Goal: Information Seeking & Learning: Check status

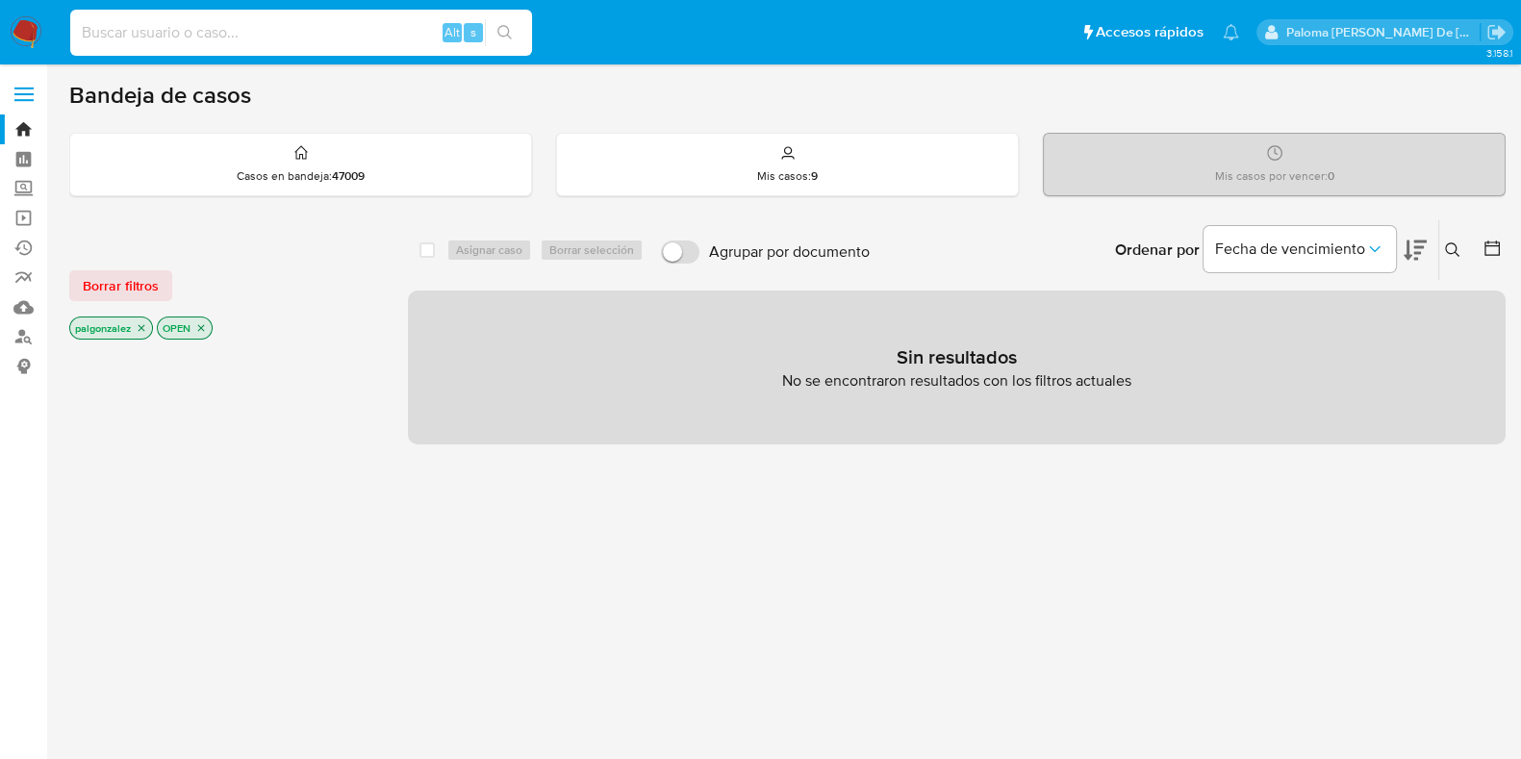
click at [278, 36] on input at bounding box center [301, 32] width 462 height 25
paste input "2688714932"
type input "2688714932"
click at [283, 24] on input "2688714932" at bounding box center [301, 32] width 462 height 25
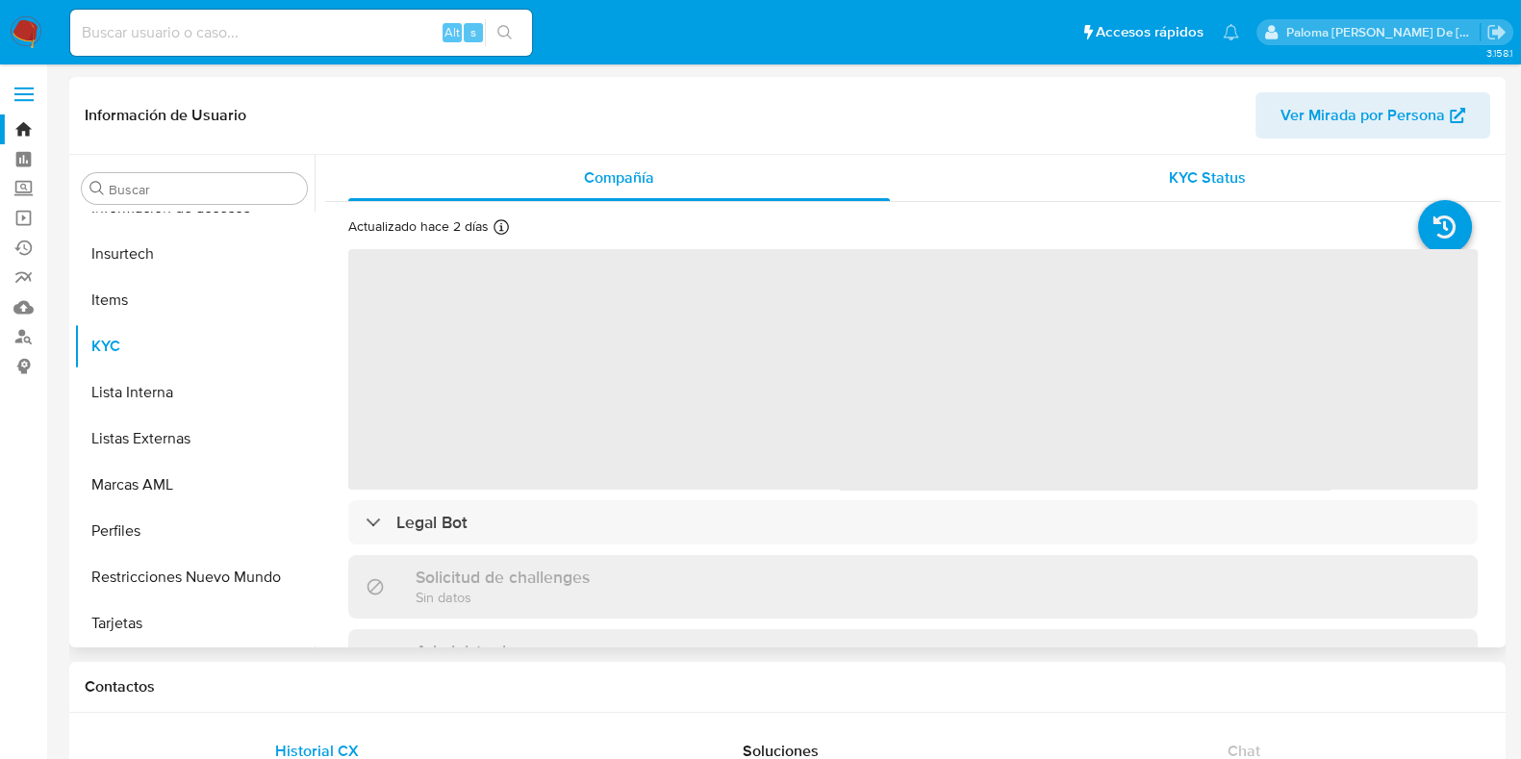
select select "10"
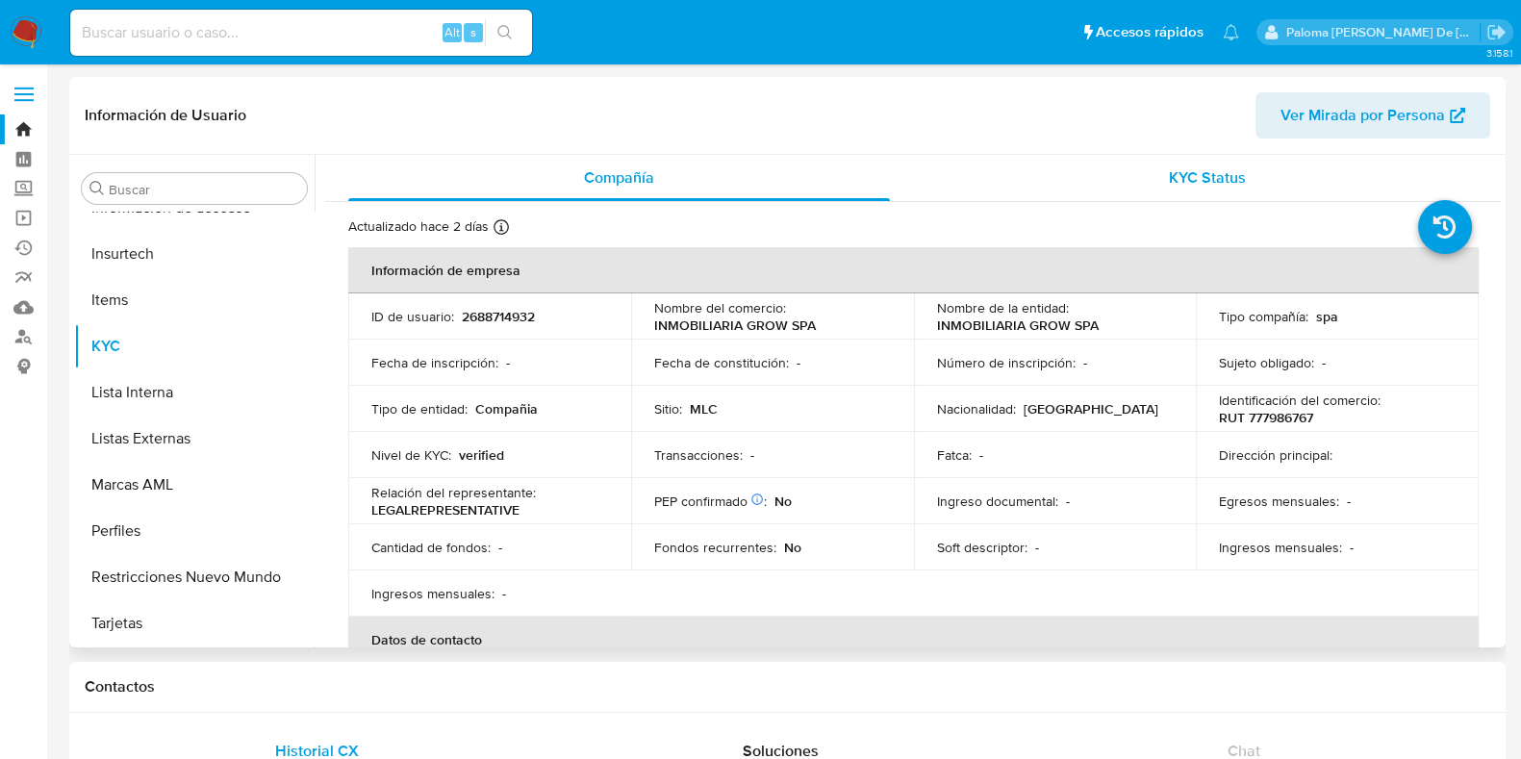
click at [1202, 181] on span "KYC Status" at bounding box center [1207, 177] width 77 height 22
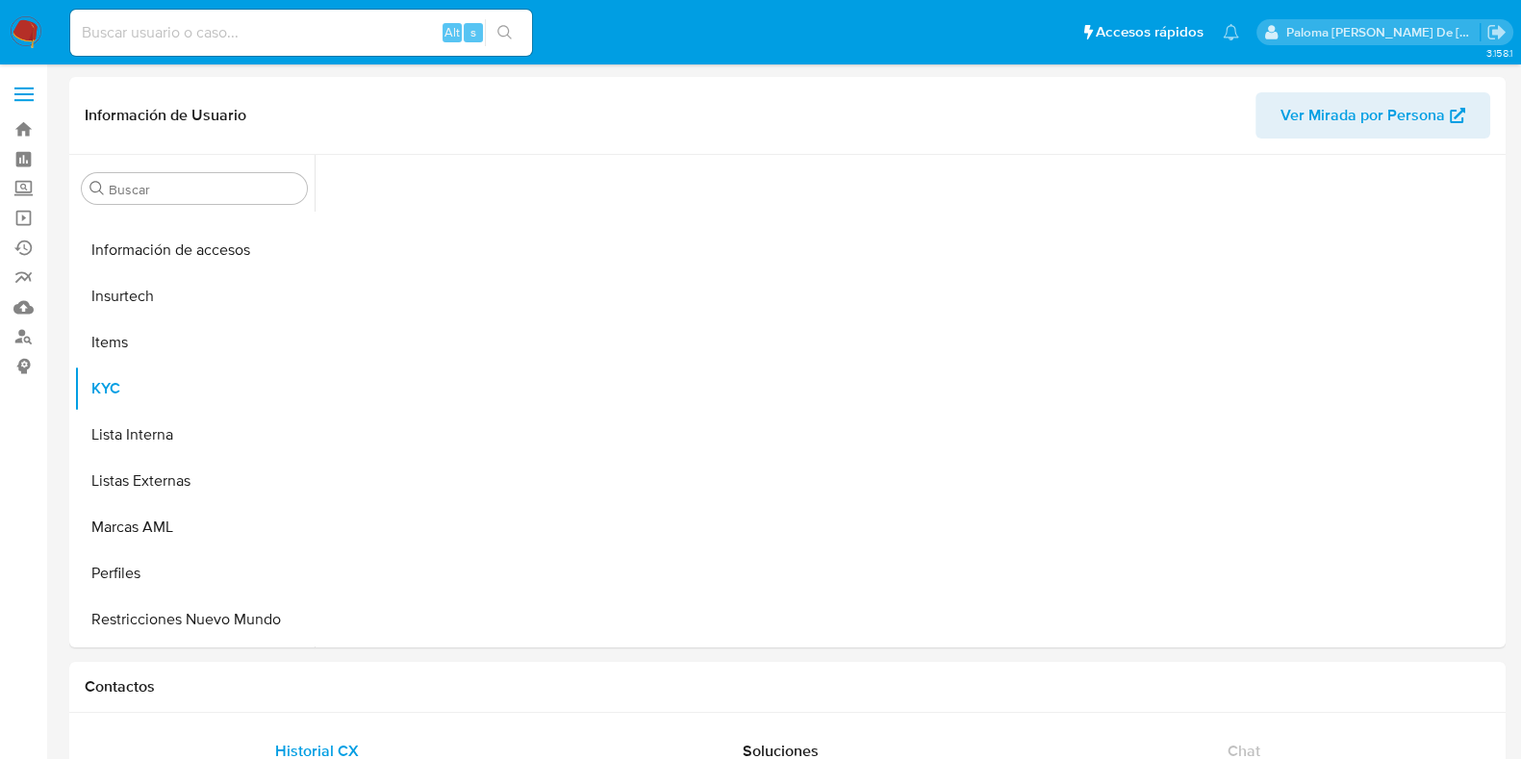
scroll to position [812, 0]
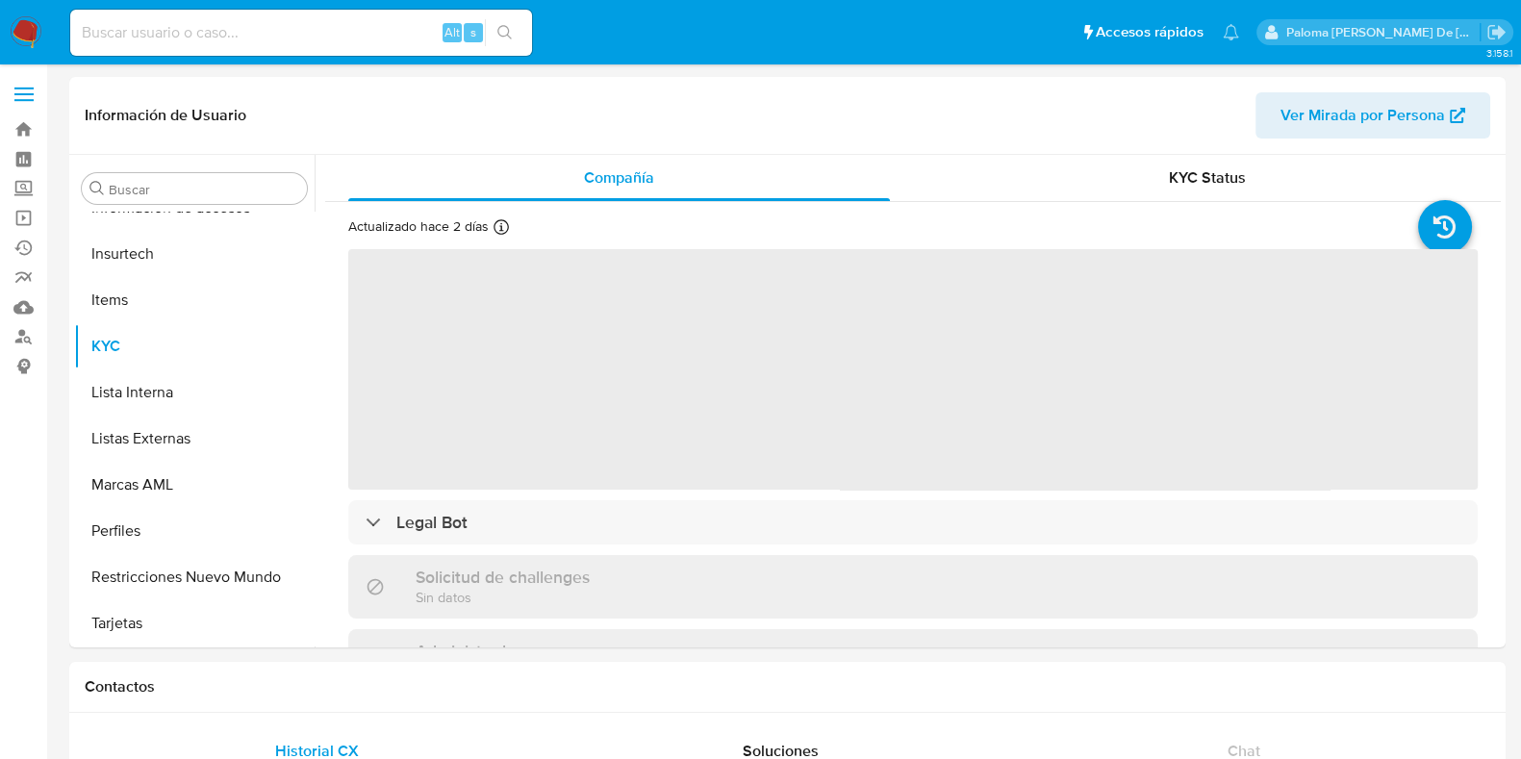
select select "10"
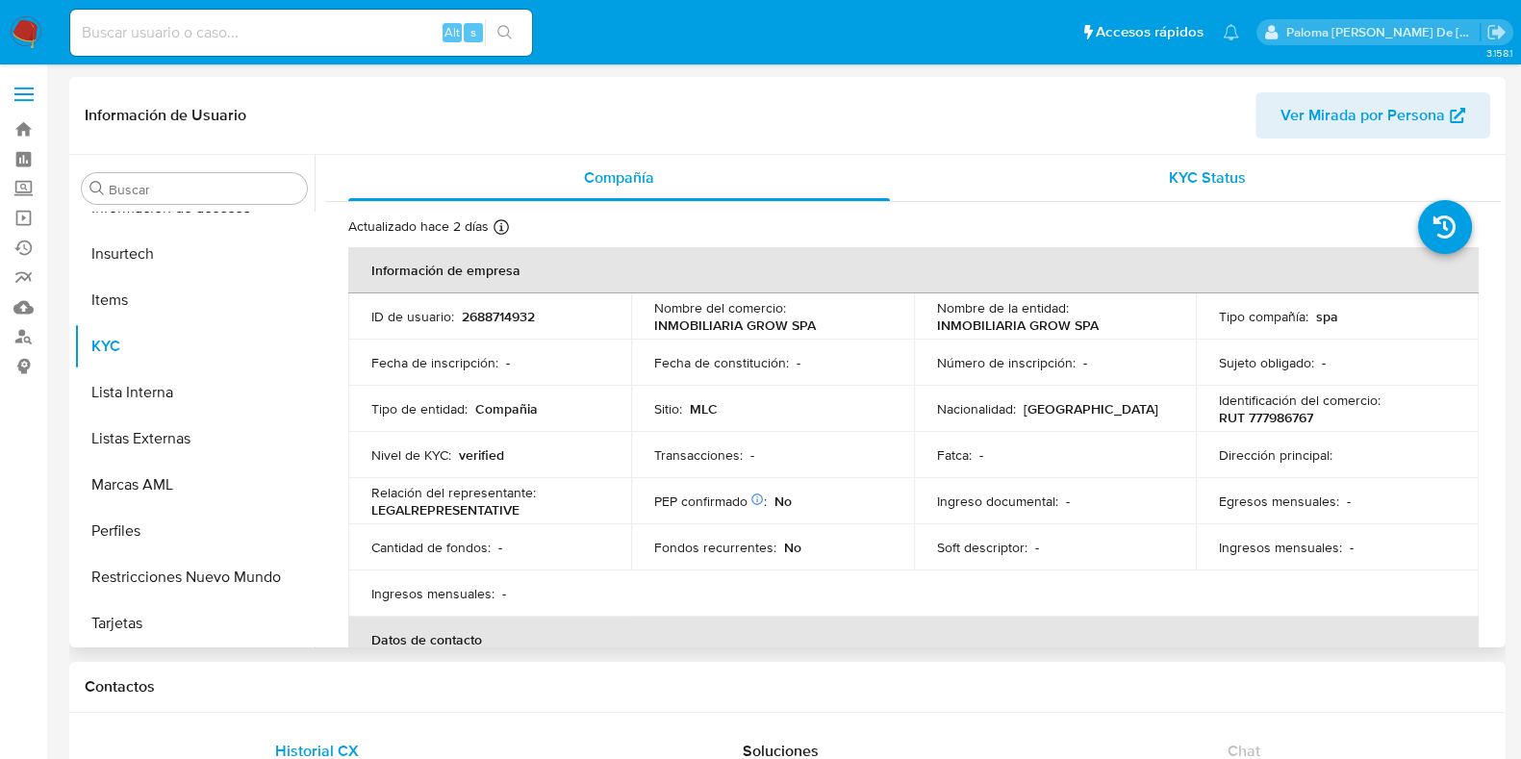
click at [1204, 171] on span "KYC Status" at bounding box center [1207, 177] width 77 height 22
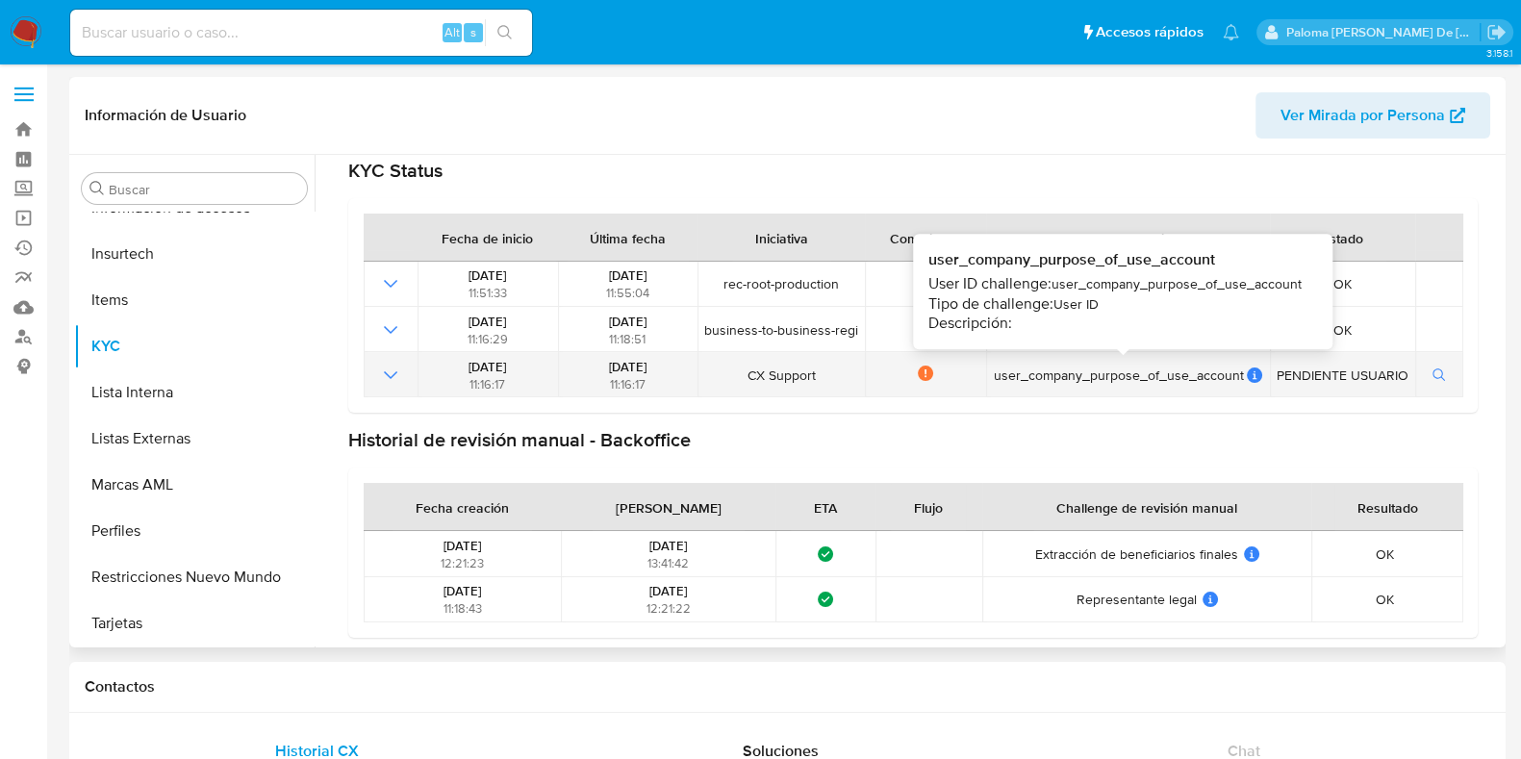
scroll to position [125, 0]
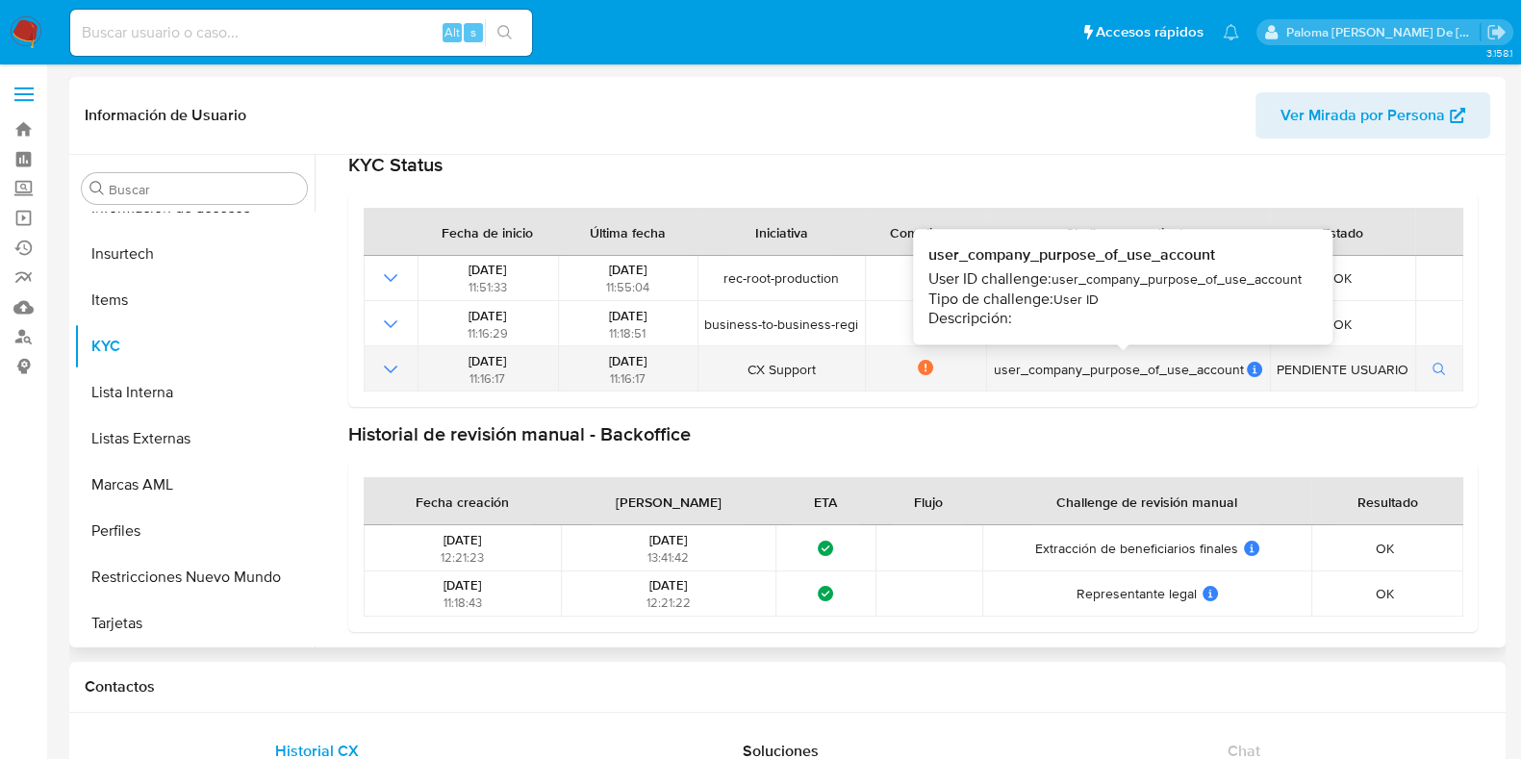
drag, startPoint x: 993, startPoint y: 368, endPoint x: 1204, endPoint y: 387, distance: 211.6
click at [1158, 376] on div "user_company_purpose_of_use_account" at bounding box center [1128, 369] width 271 height 17
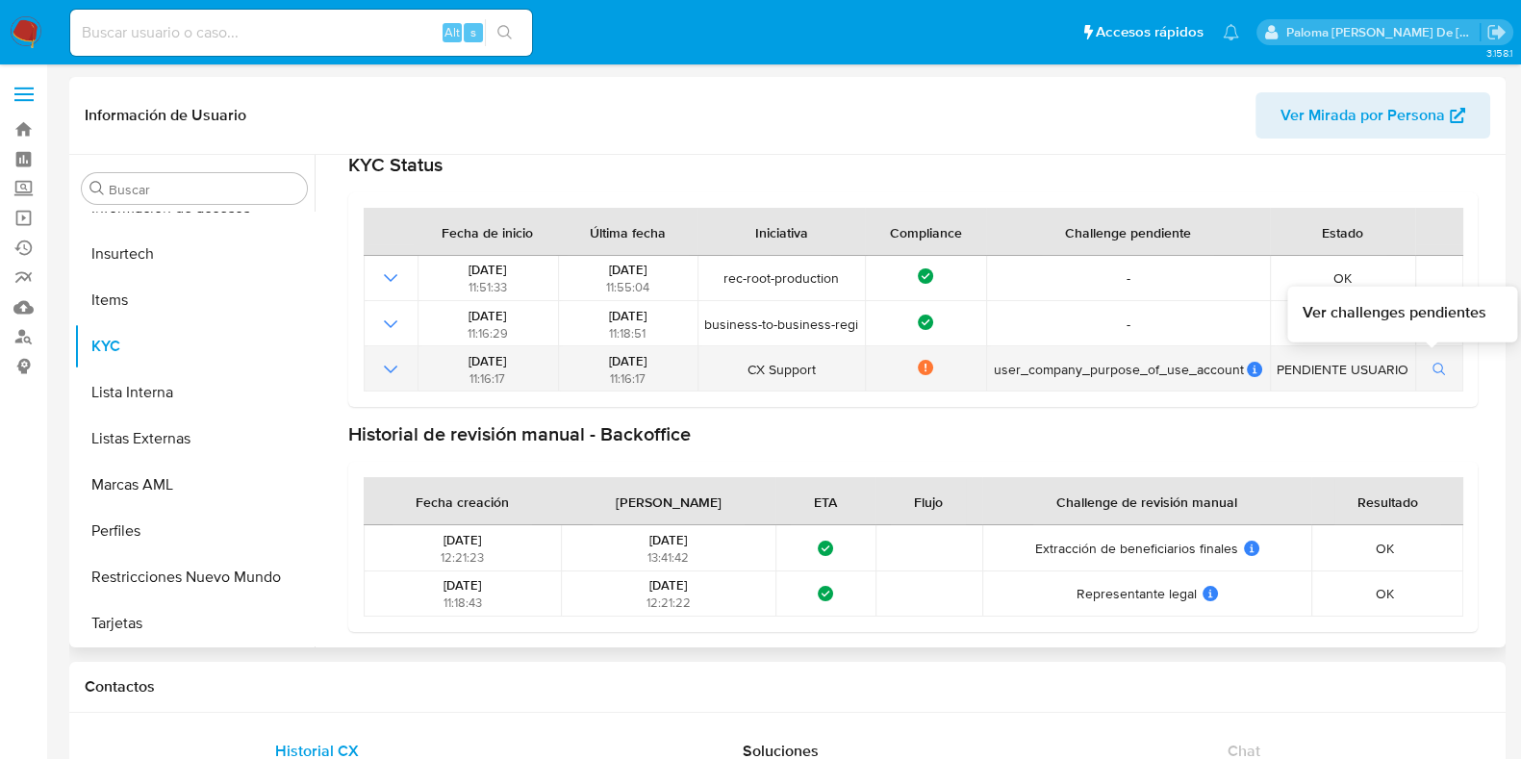
click at [1434, 361] on span "button" at bounding box center [1438, 369] width 13 height 19
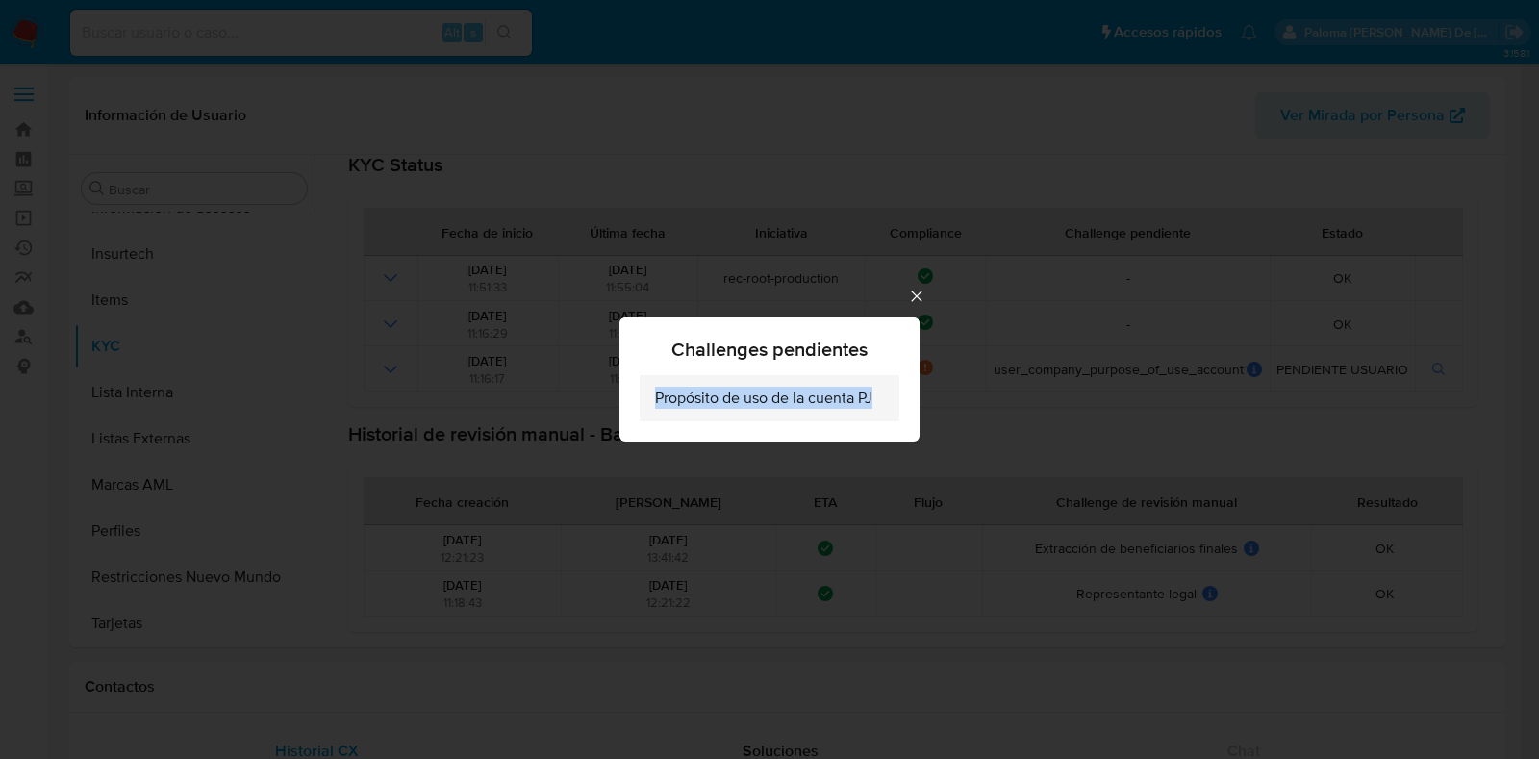
drag, startPoint x: 882, startPoint y: 408, endPoint x: 646, endPoint y: 397, distance: 236.9
click at [646, 397] on li "Propósito de uso de la cuenta PJ" at bounding box center [770, 398] width 260 height 46
copy span "Propósito de uso de la cuenta PJ"
click at [926, 291] on icon "Cerrar" at bounding box center [916, 296] width 19 height 19
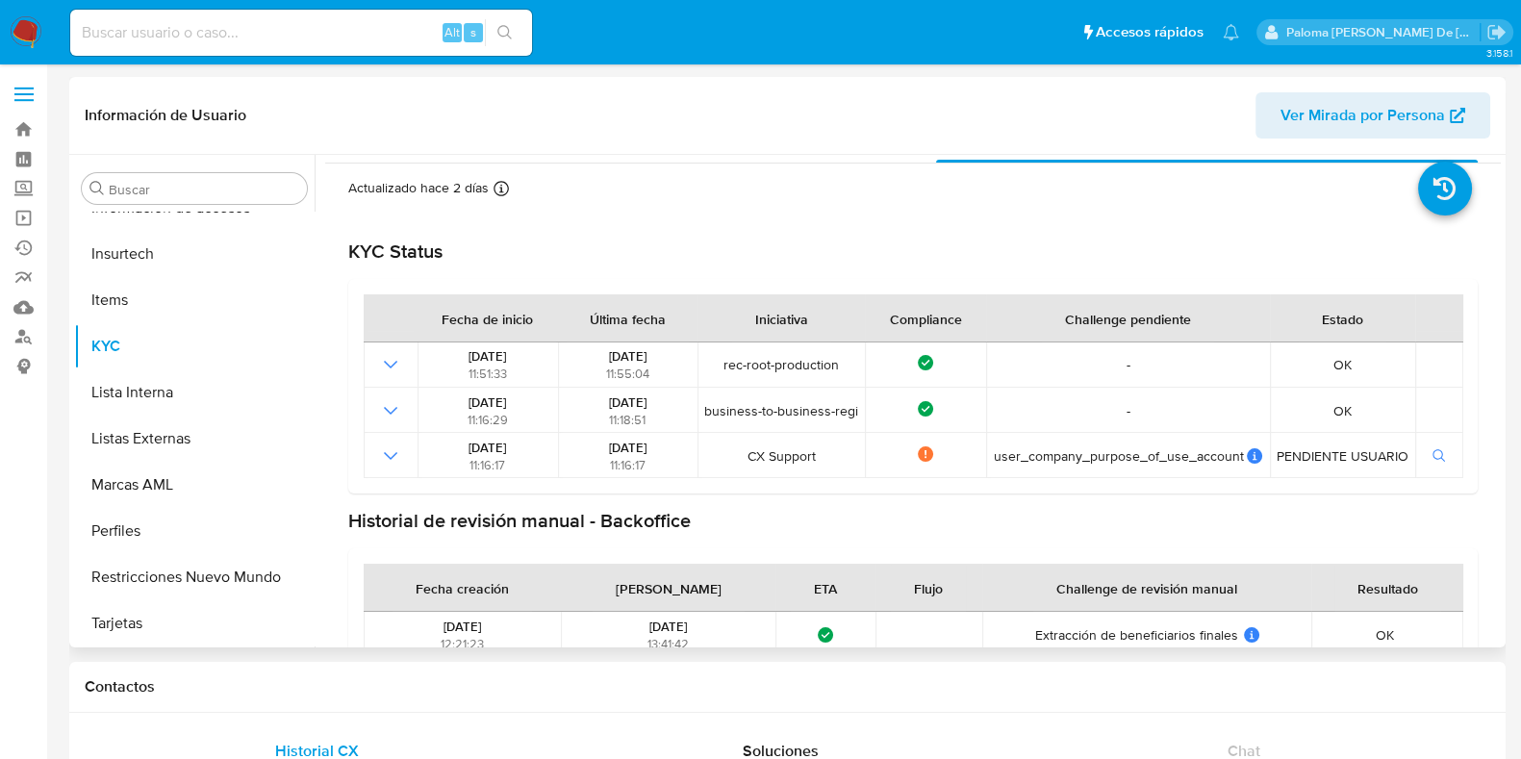
scroll to position [0, 0]
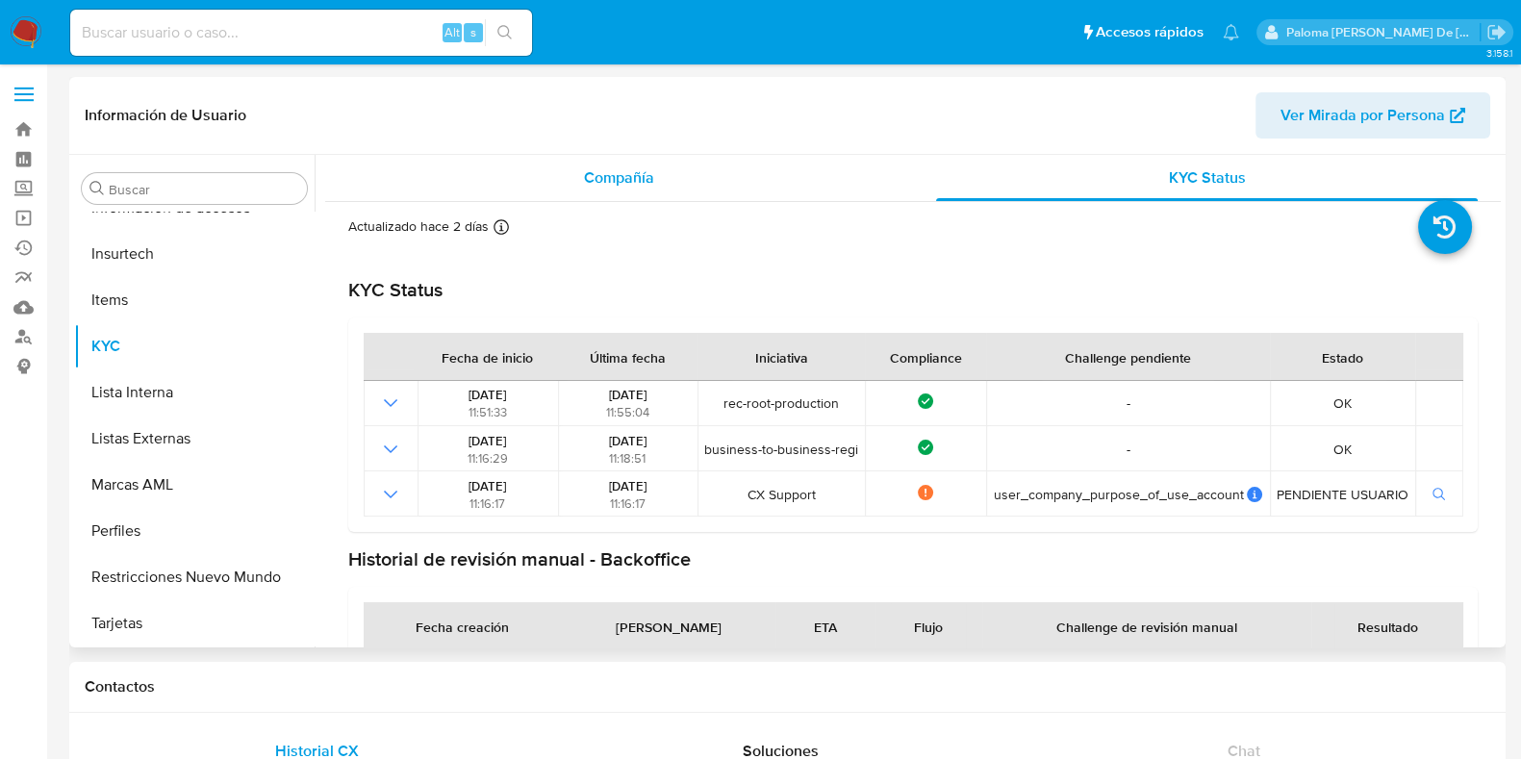
click at [664, 167] on div "Compañía" at bounding box center [619, 178] width 542 height 46
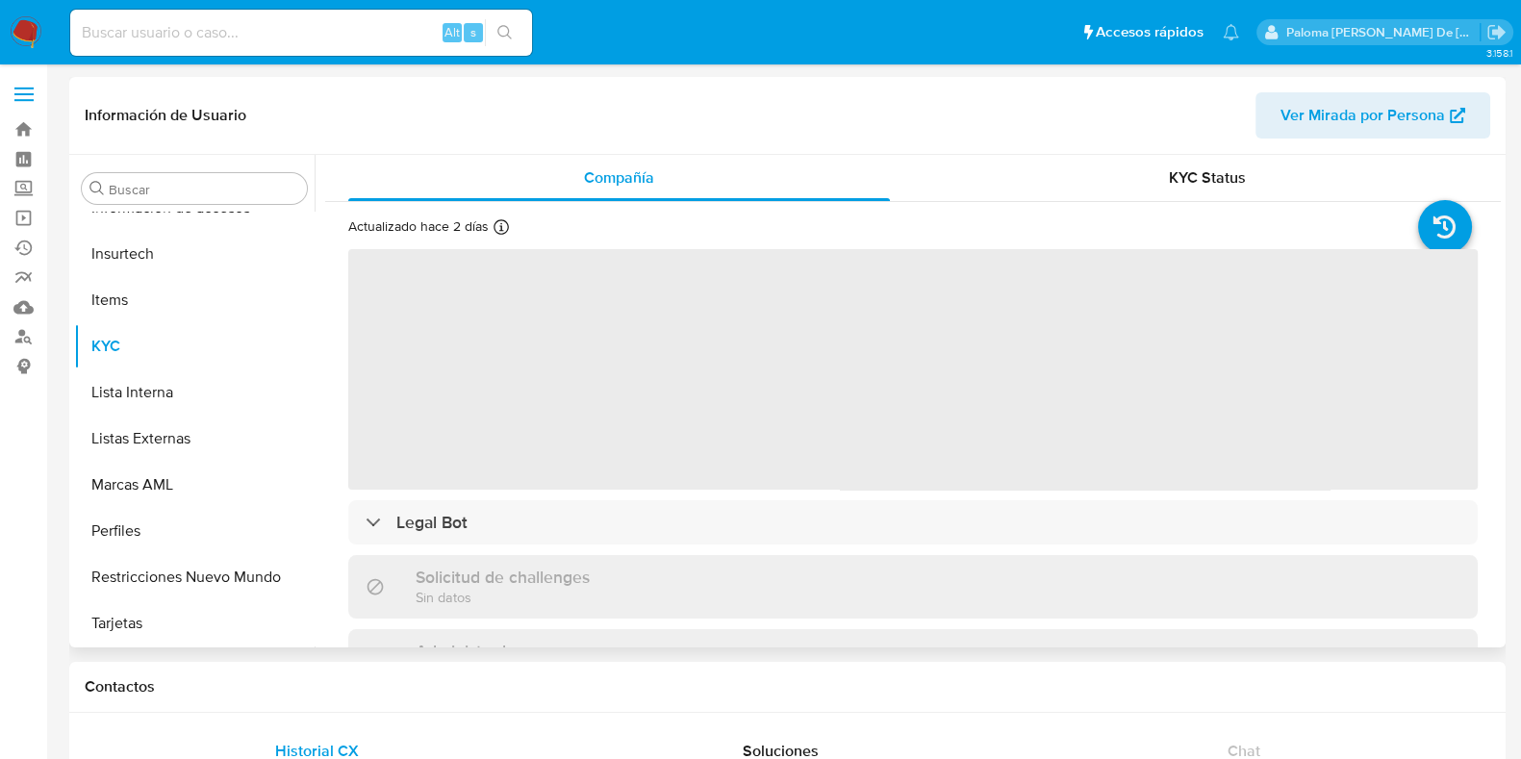
click at [1325, 126] on span "Ver Mirada por Persona" at bounding box center [1362, 115] width 165 height 46
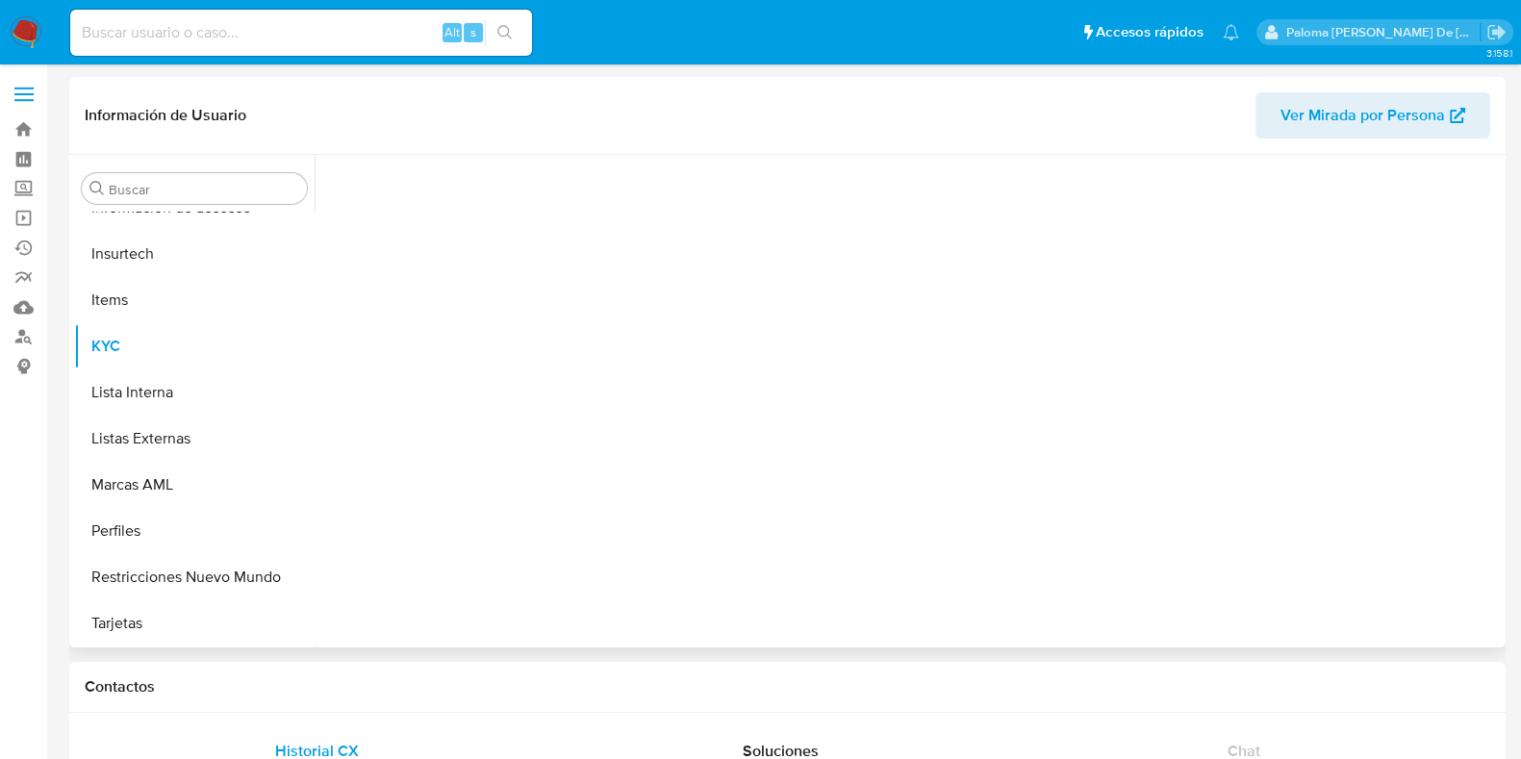
scroll to position [812, 0]
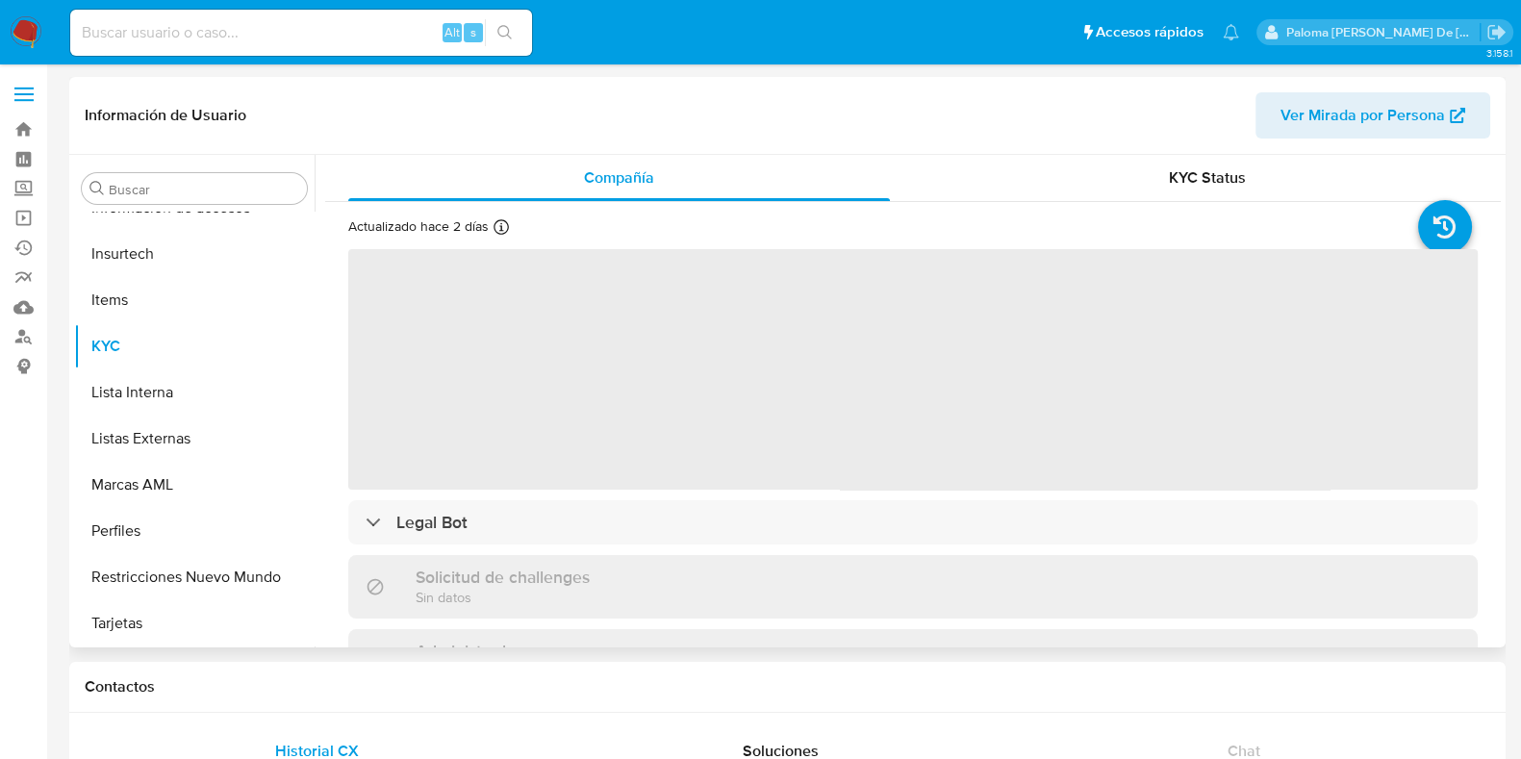
select select "10"
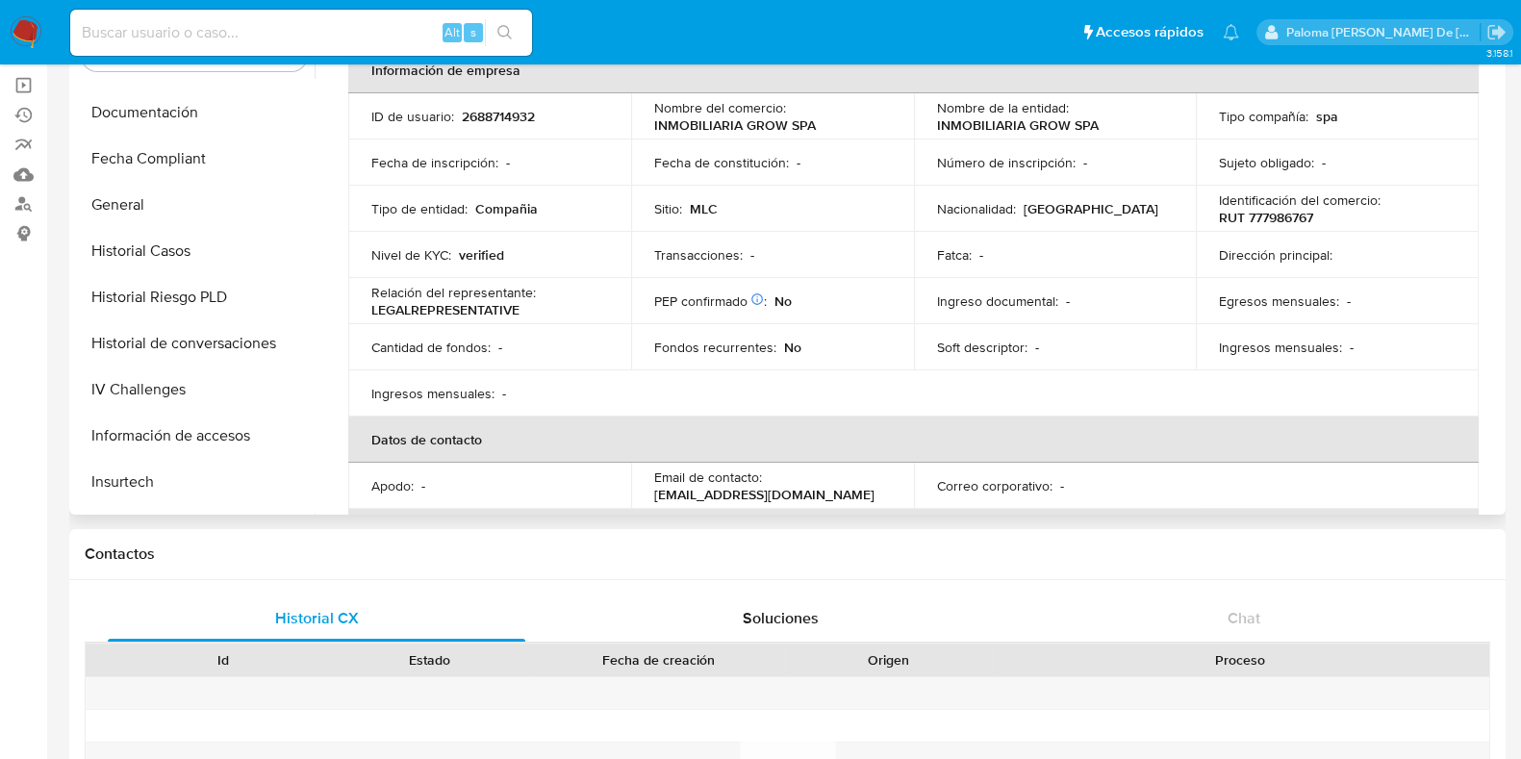
scroll to position [0, 0]
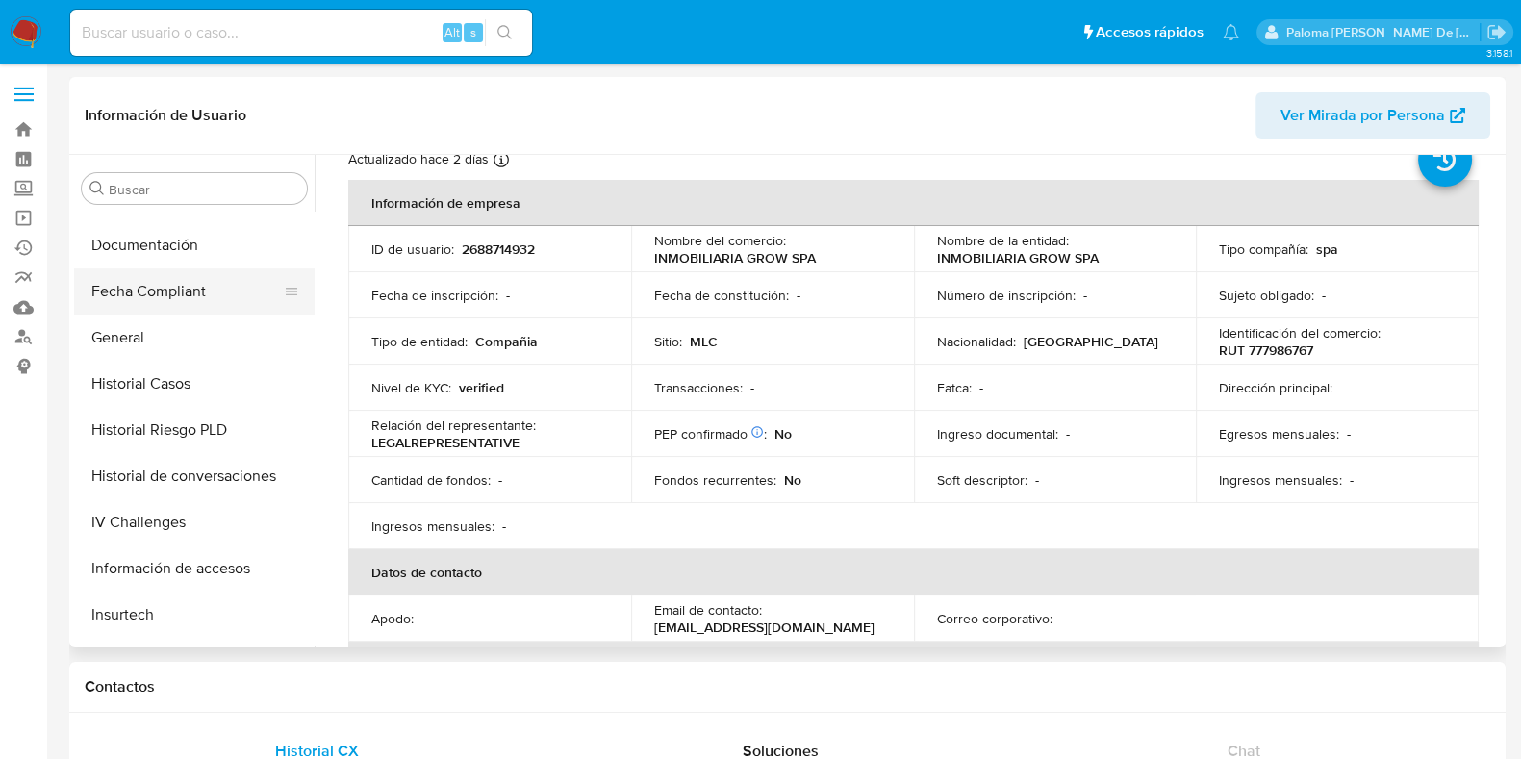
click at [154, 286] on button "Fecha Compliant" at bounding box center [186, 291] width 225 height 46
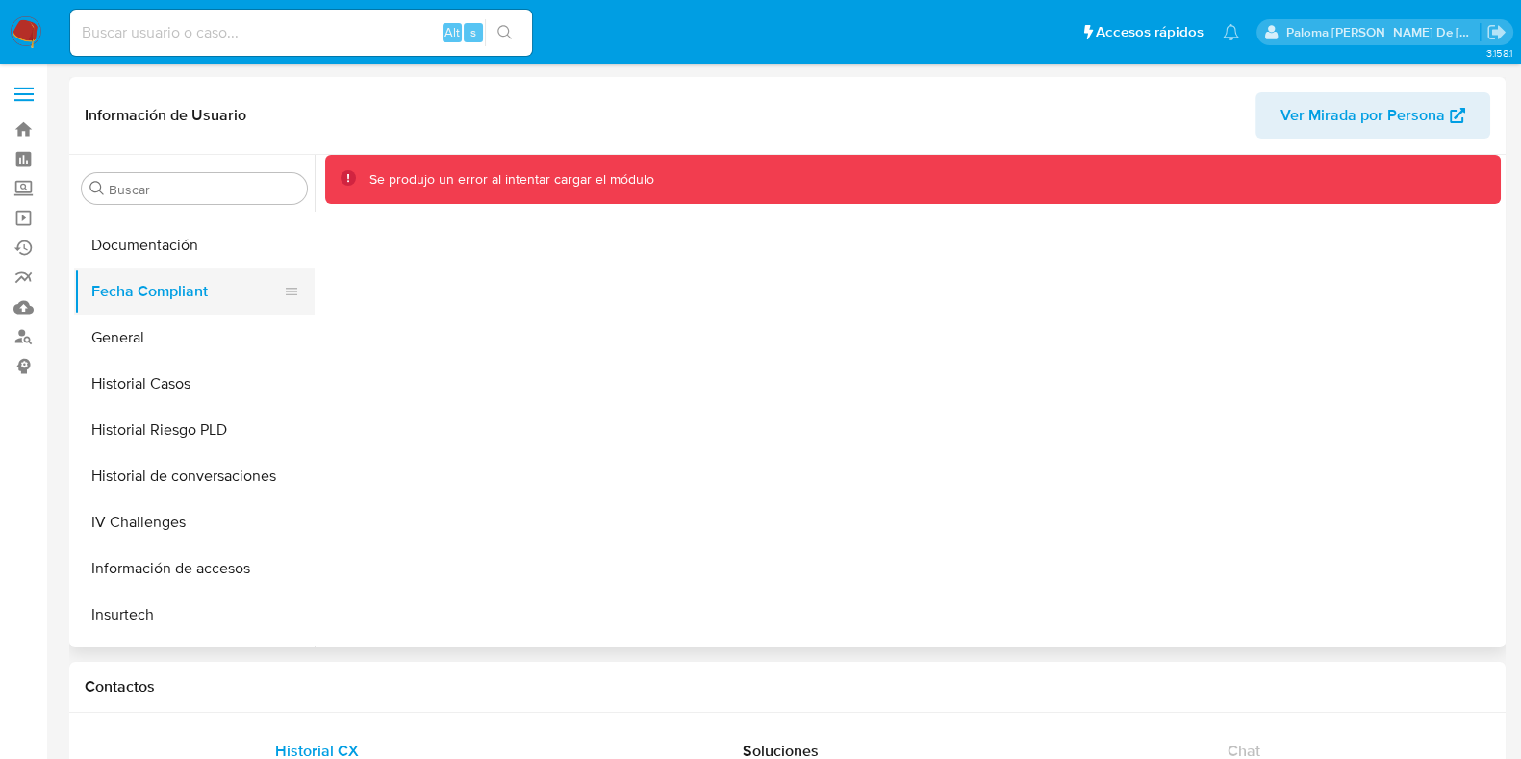
click at [206, 295] on button "Fecha Compliant" at bounding box center [186, 291] width 225 height 46
click at [158, 242] on button "Documentación" at bounding box center [186, 245] width 225 height 46
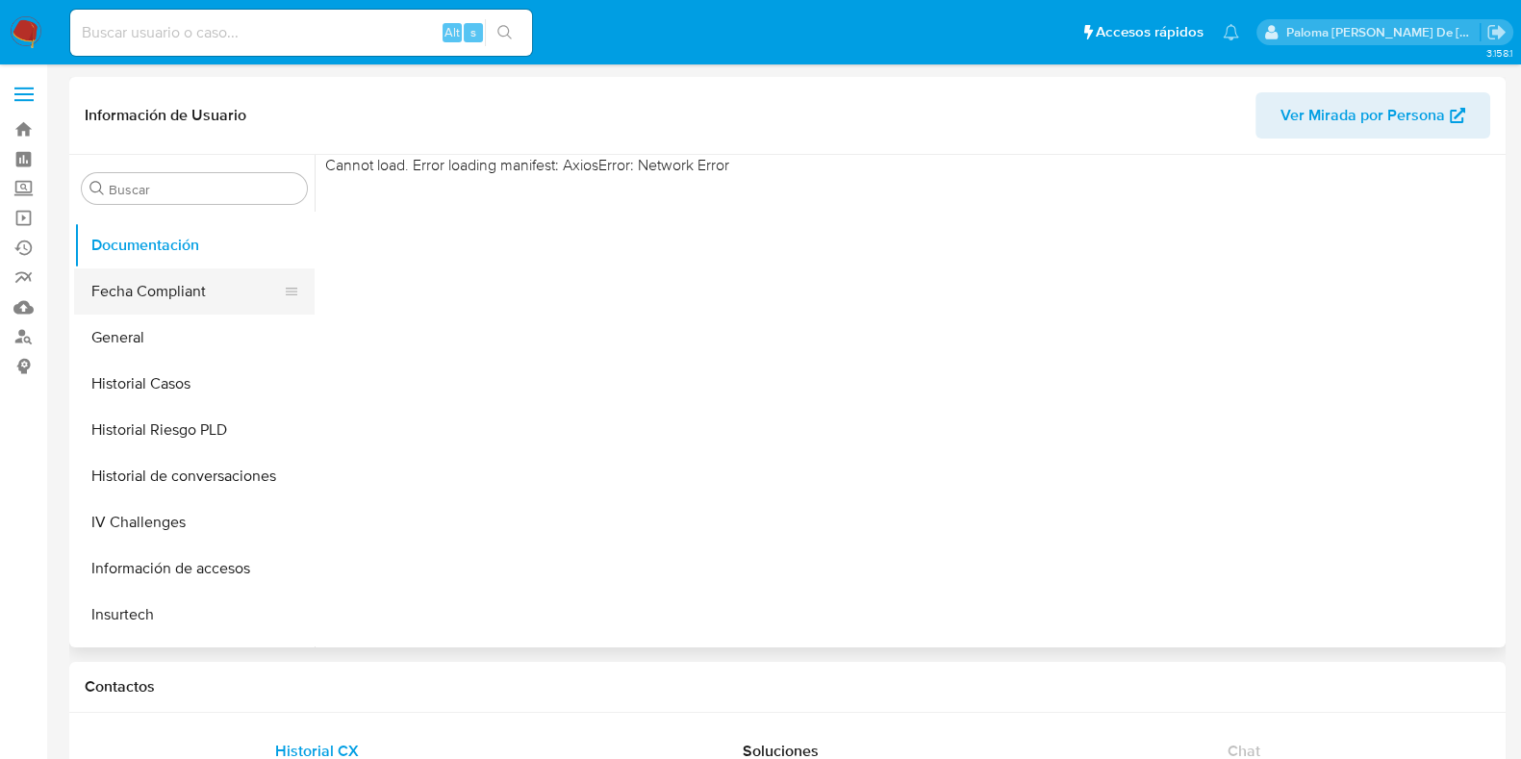
click at [169, 286] on button "Fecha Compliant" at bounding box center [186, 291] width 225 height 46
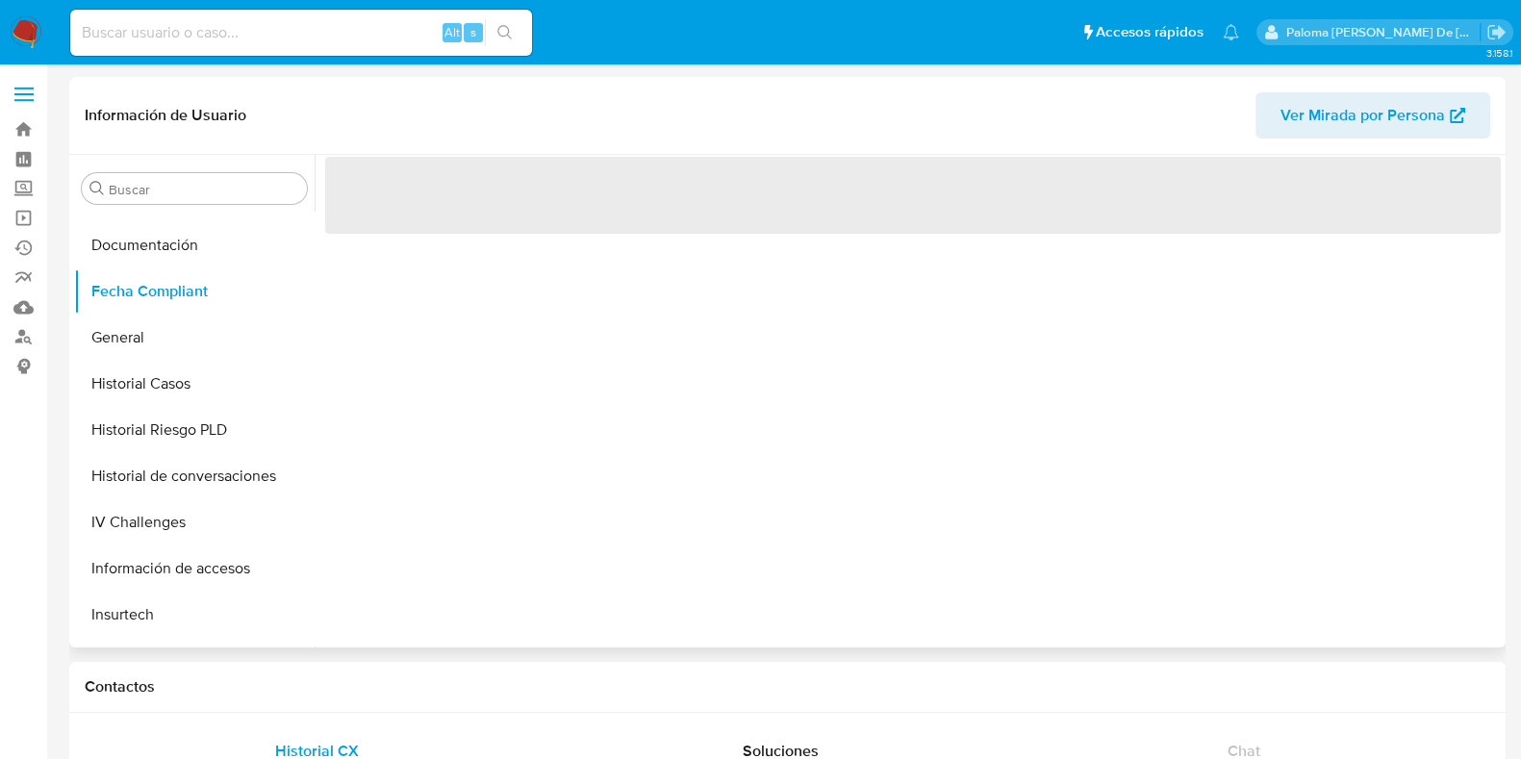
click at [1352, 126] on span "Ver Mirada por Persona" at bounding box center [1362, 115] width 165 height 46
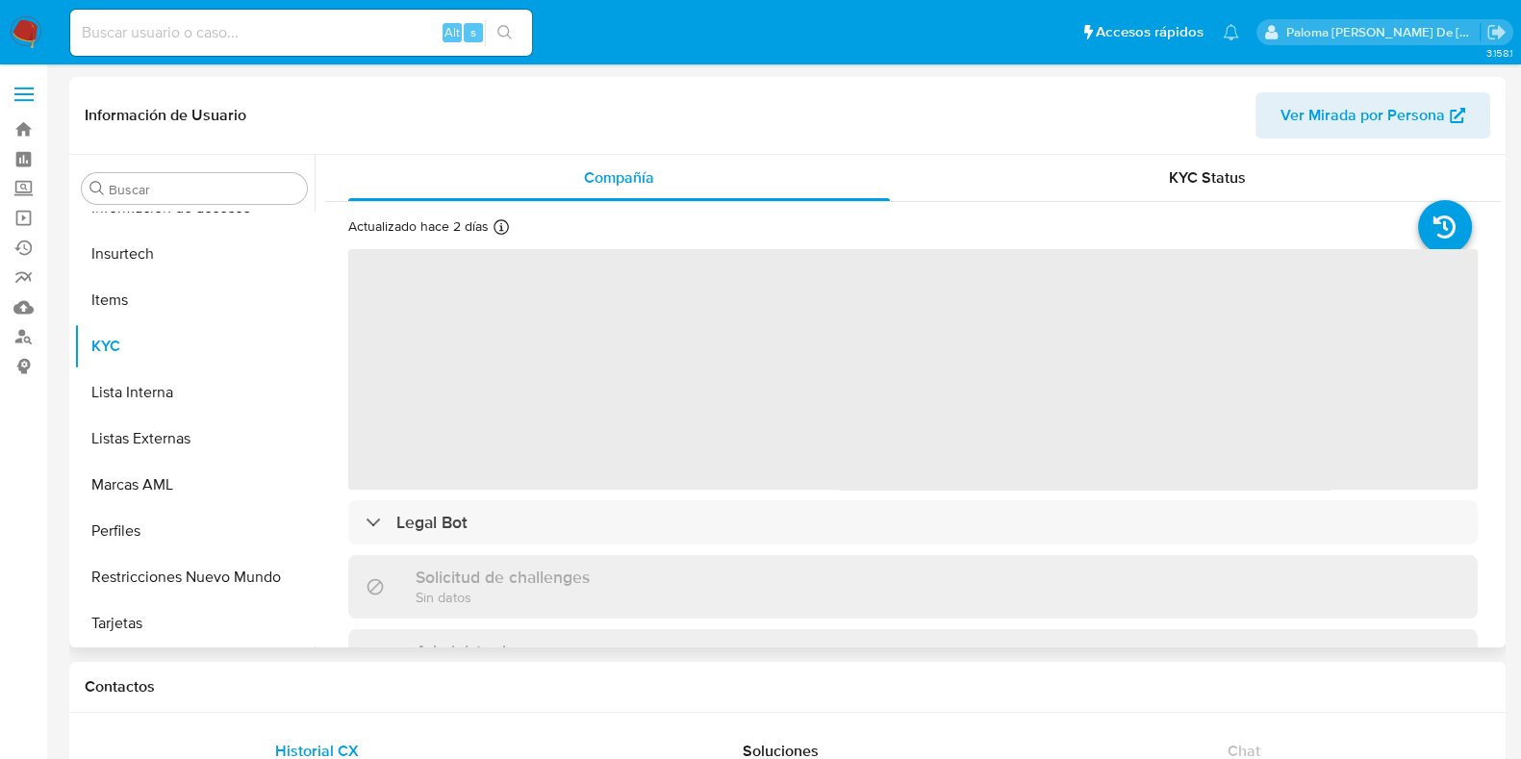
scroll to position [812, 0]
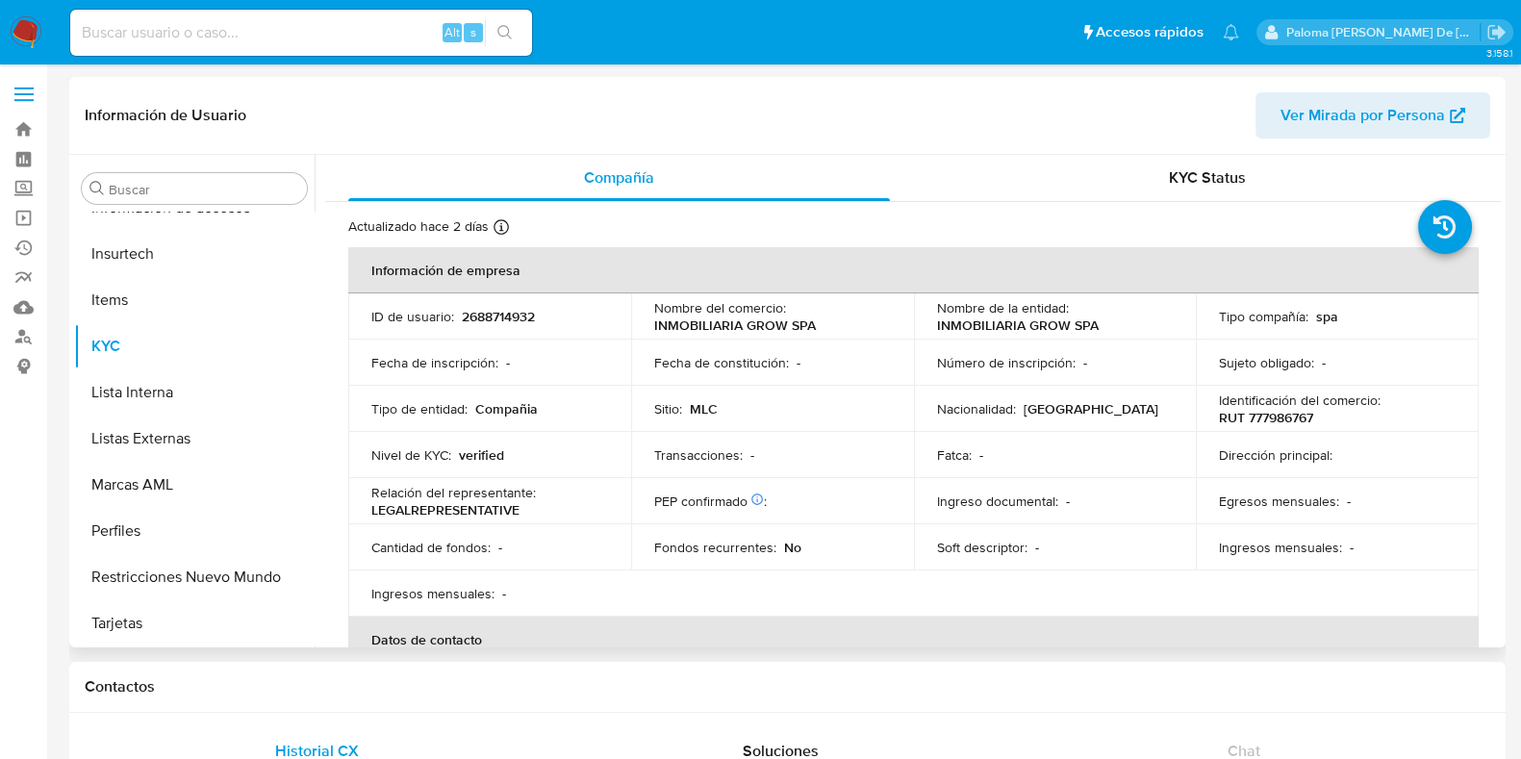
select select "10"
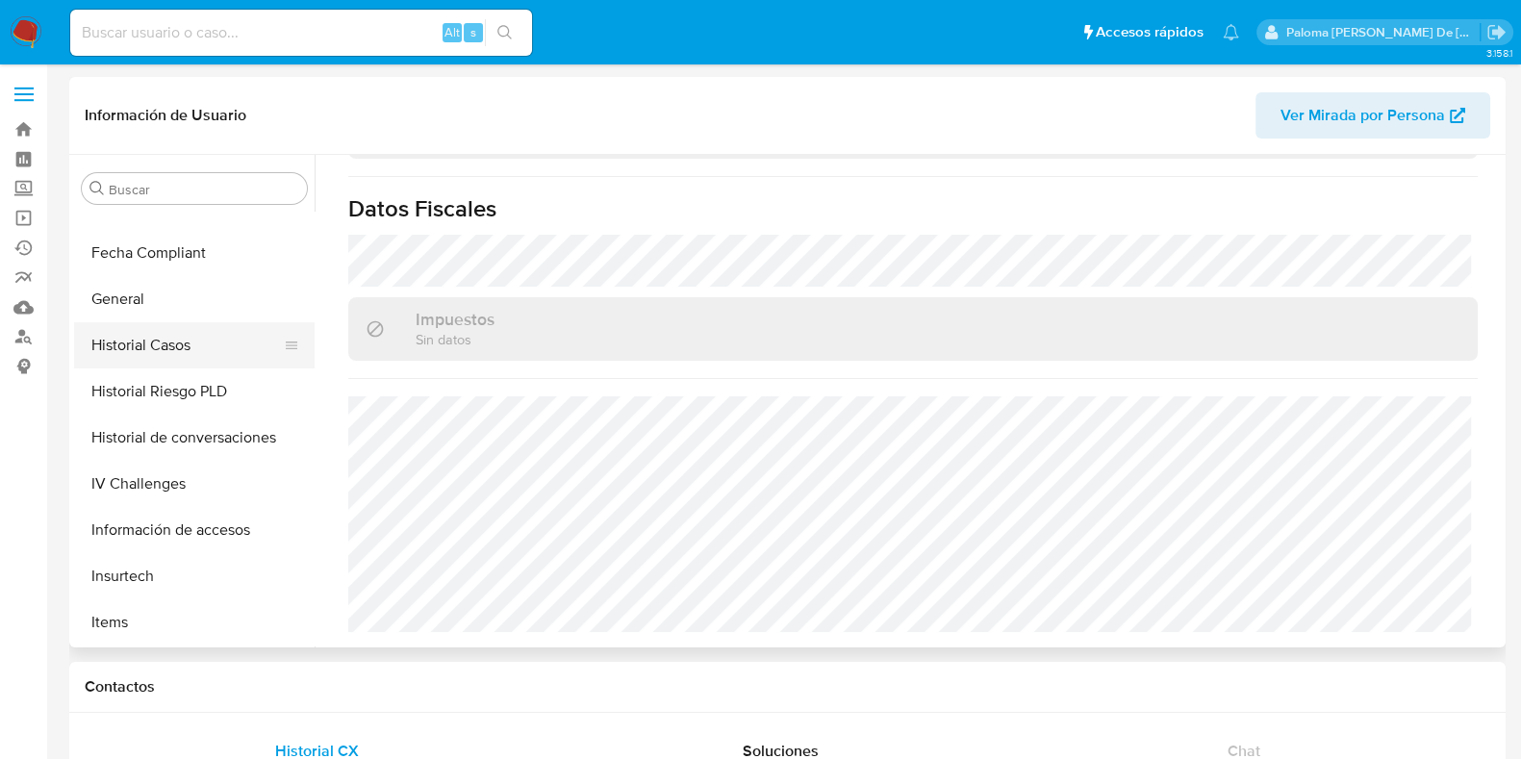
scroll to position [451, 0]
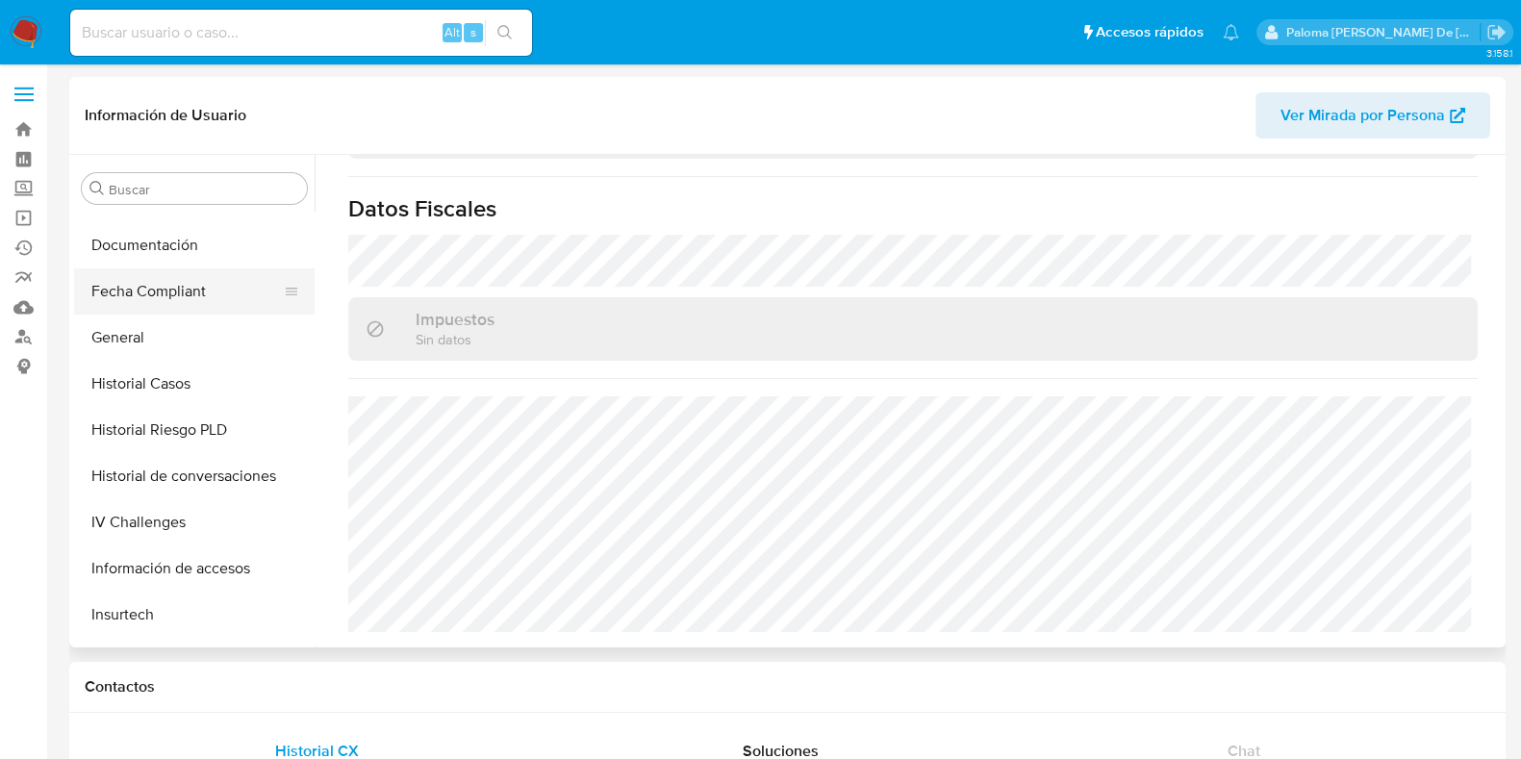
click at [163, 286] on button "Fecha Compliant" at bounding box center [186, 291] width 225 height 46
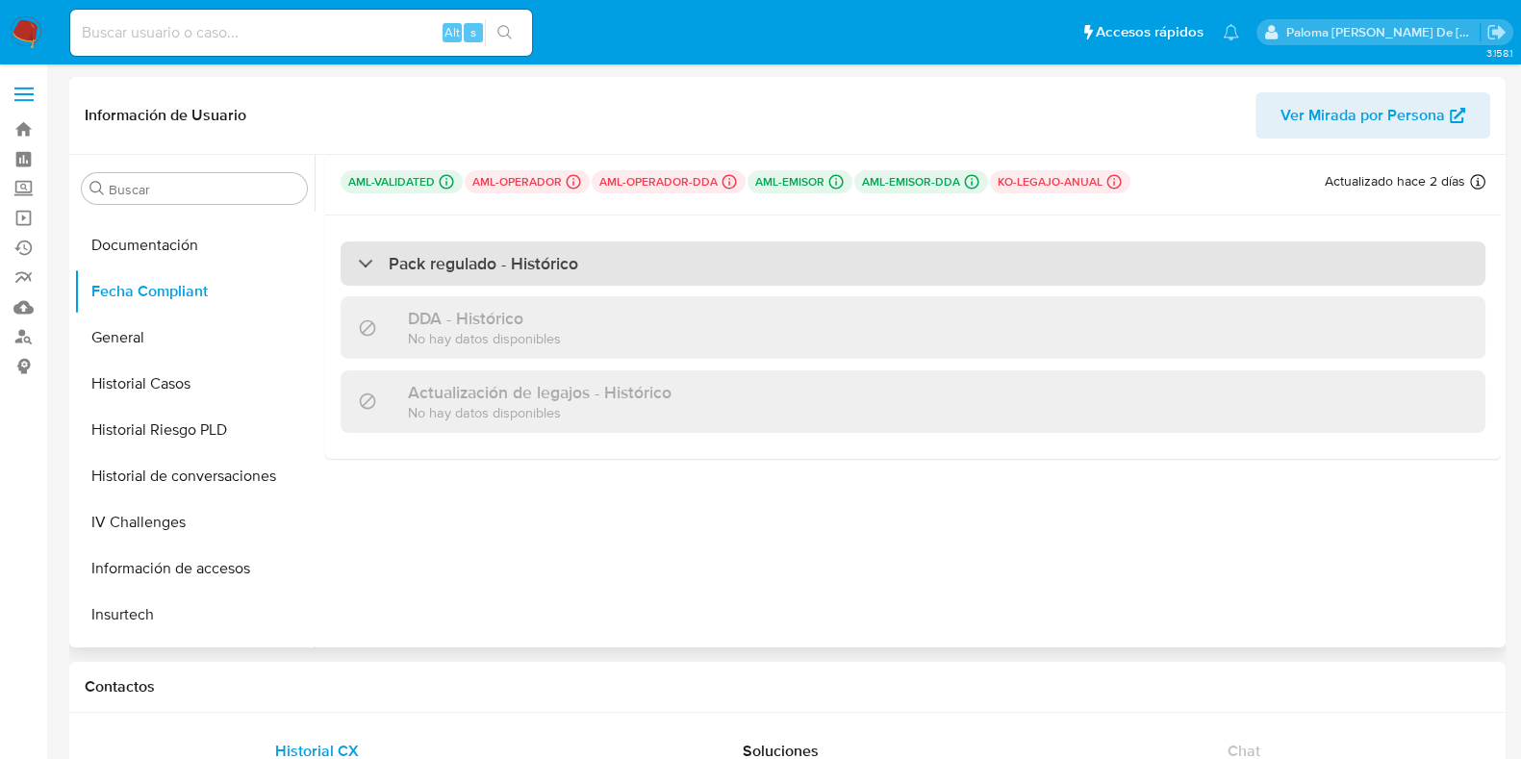
click at [640, 253] on div "Pack regulado - Histórico" at bounding box center [913, 263] width 1145 height 44
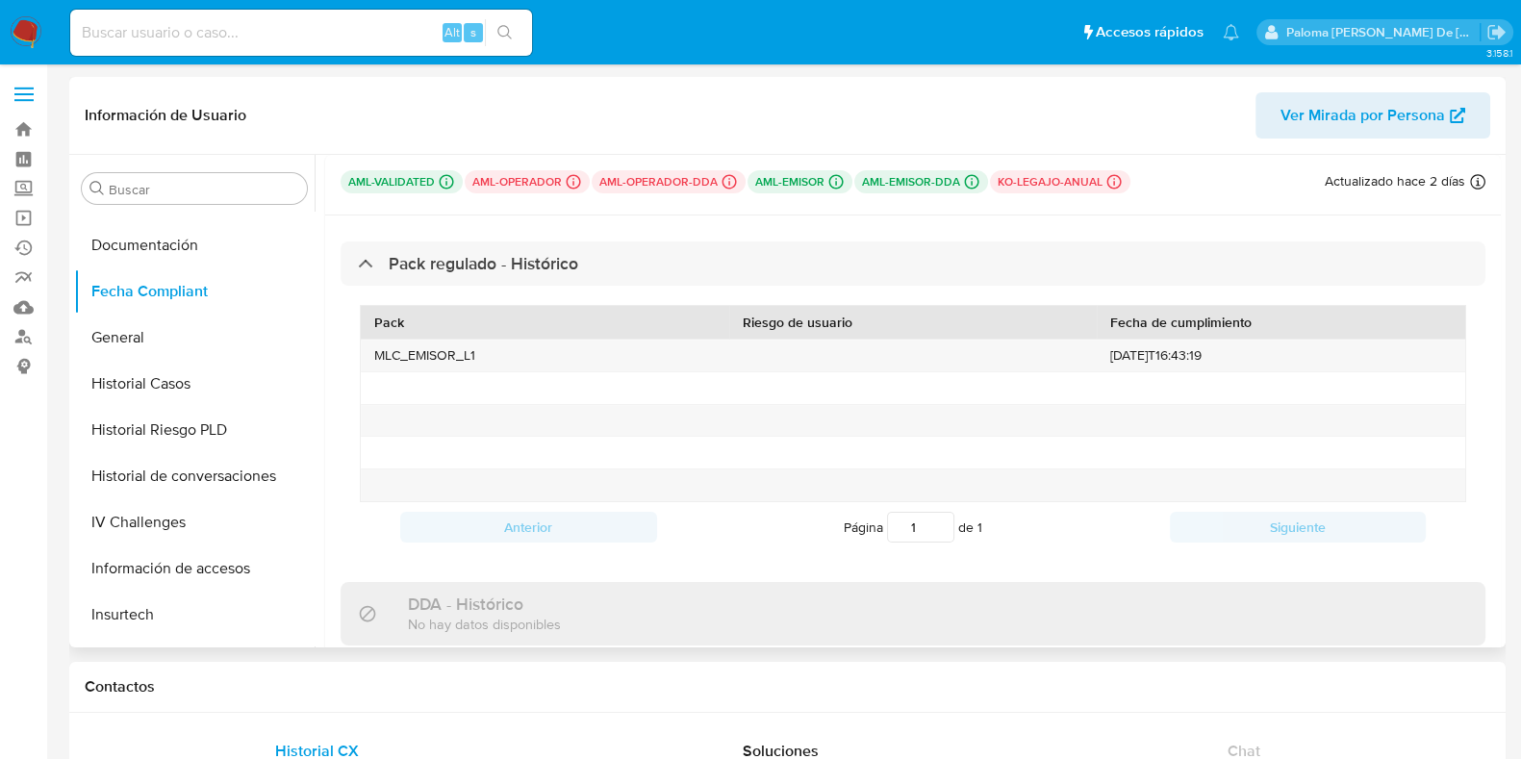
click at [1323, 122] on span "Ver Mirada por Persona" at bounding box center [1362, 115] width 165 height 46
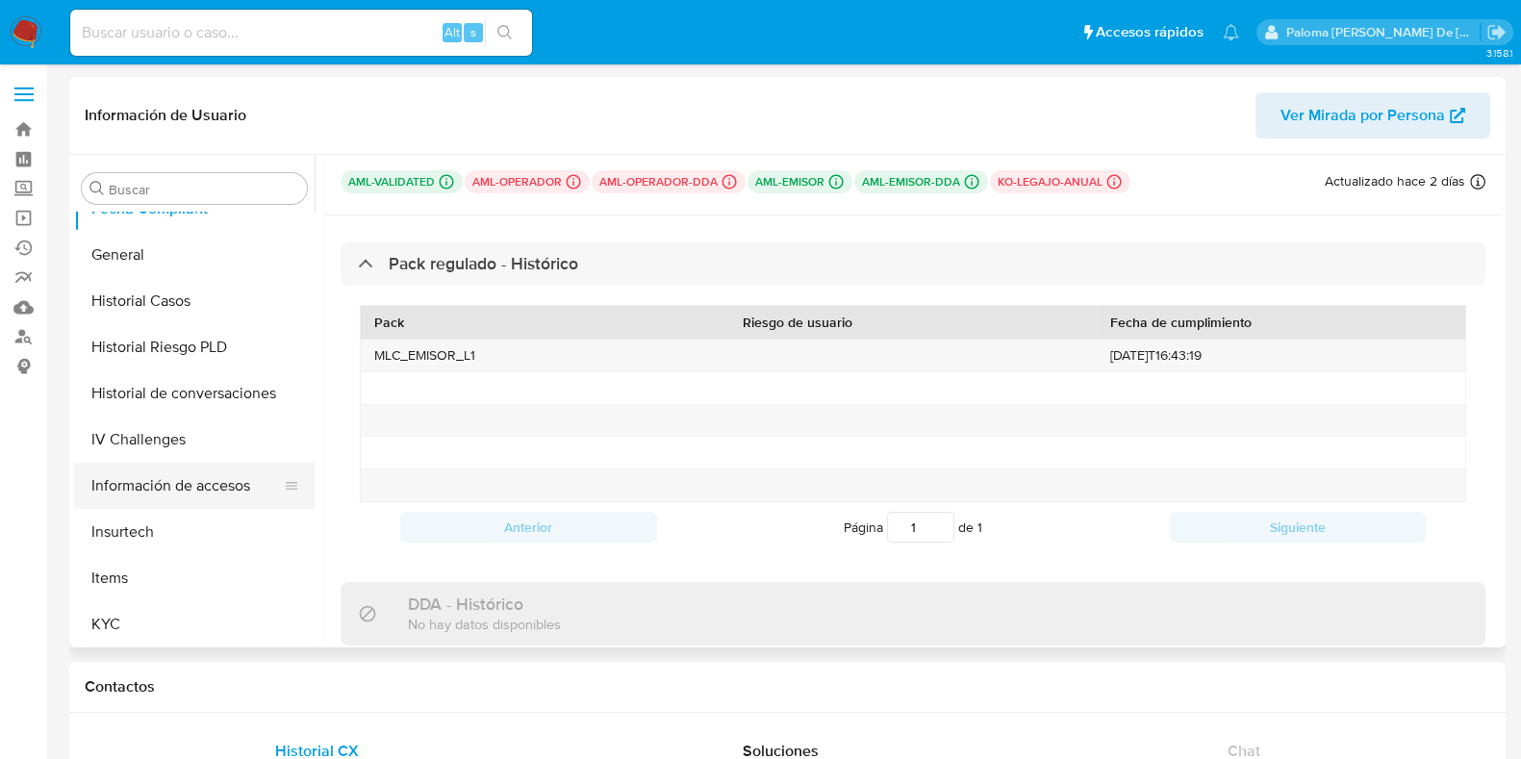
scroll to position [572, 0]
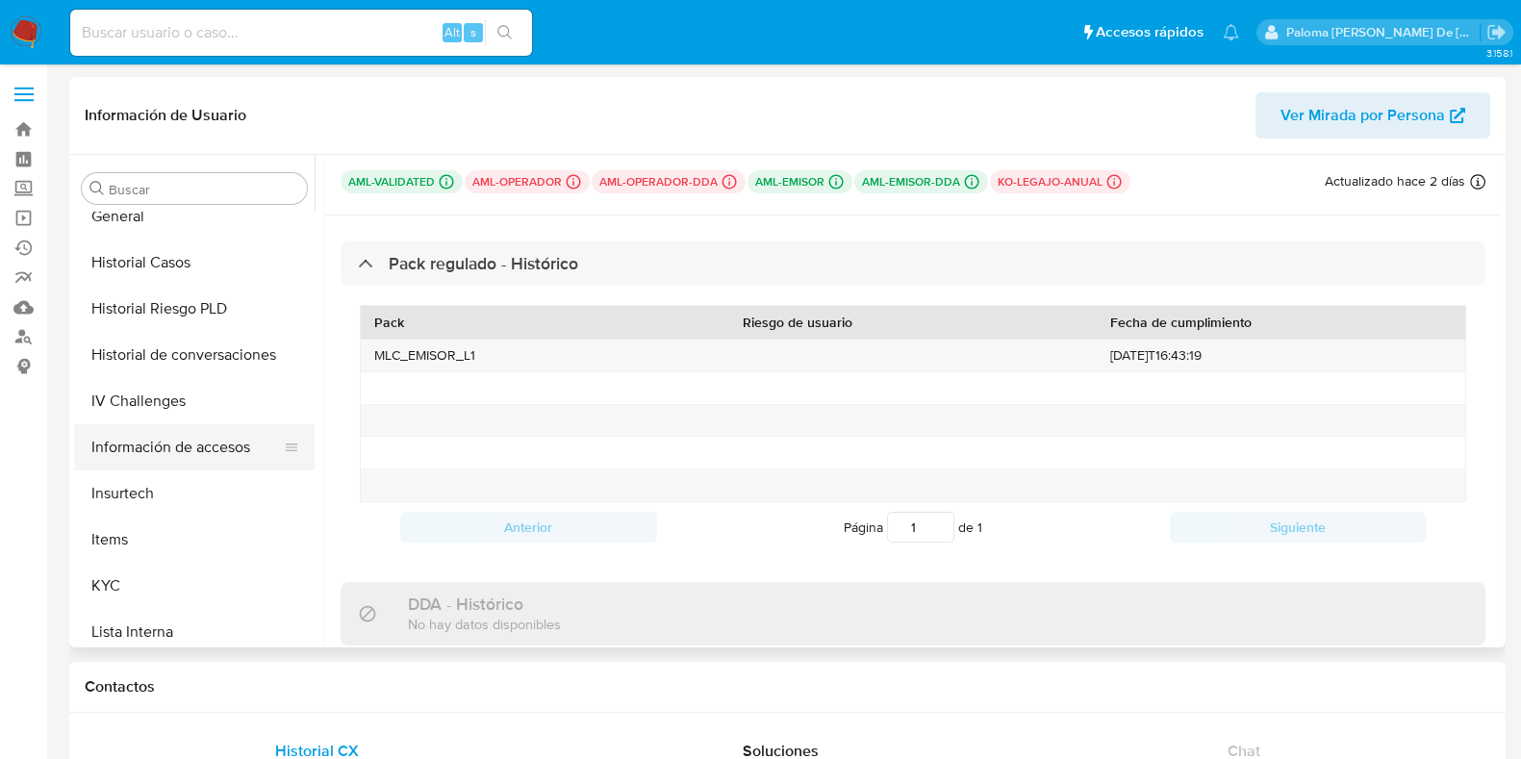
drag, startPoint x: 163, startPoint y: 406, endPoint x: 163, endPoint y: 432, distance: 26.0
click at [163, 404] on button "IV Challenges" at bounding box center [194, 401] width 241 height 46
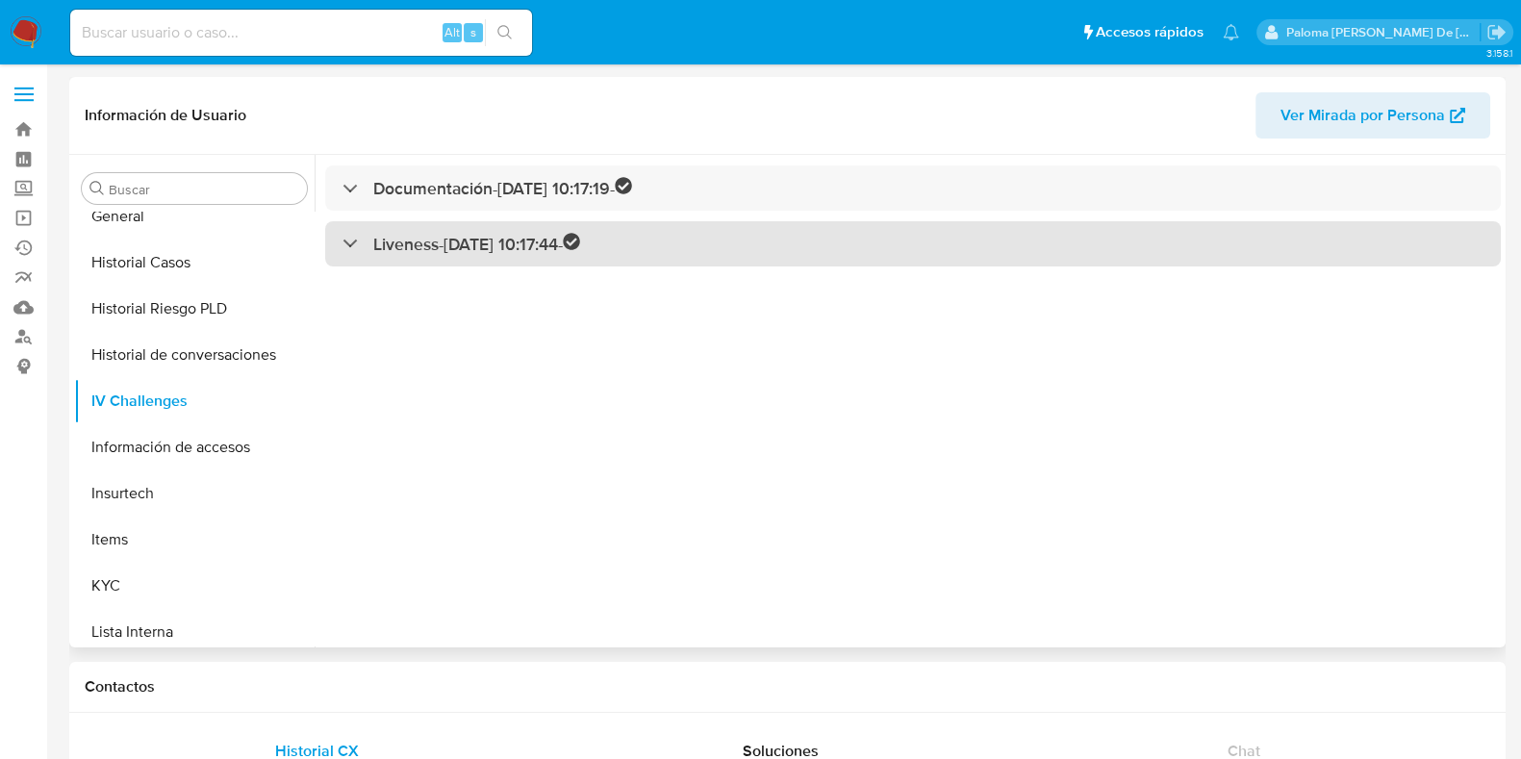
click at [419, 237] on h3 "Liveness - 12/09/2025 10:17:44 -" at bounding box center [476, 244] width 207 height 22
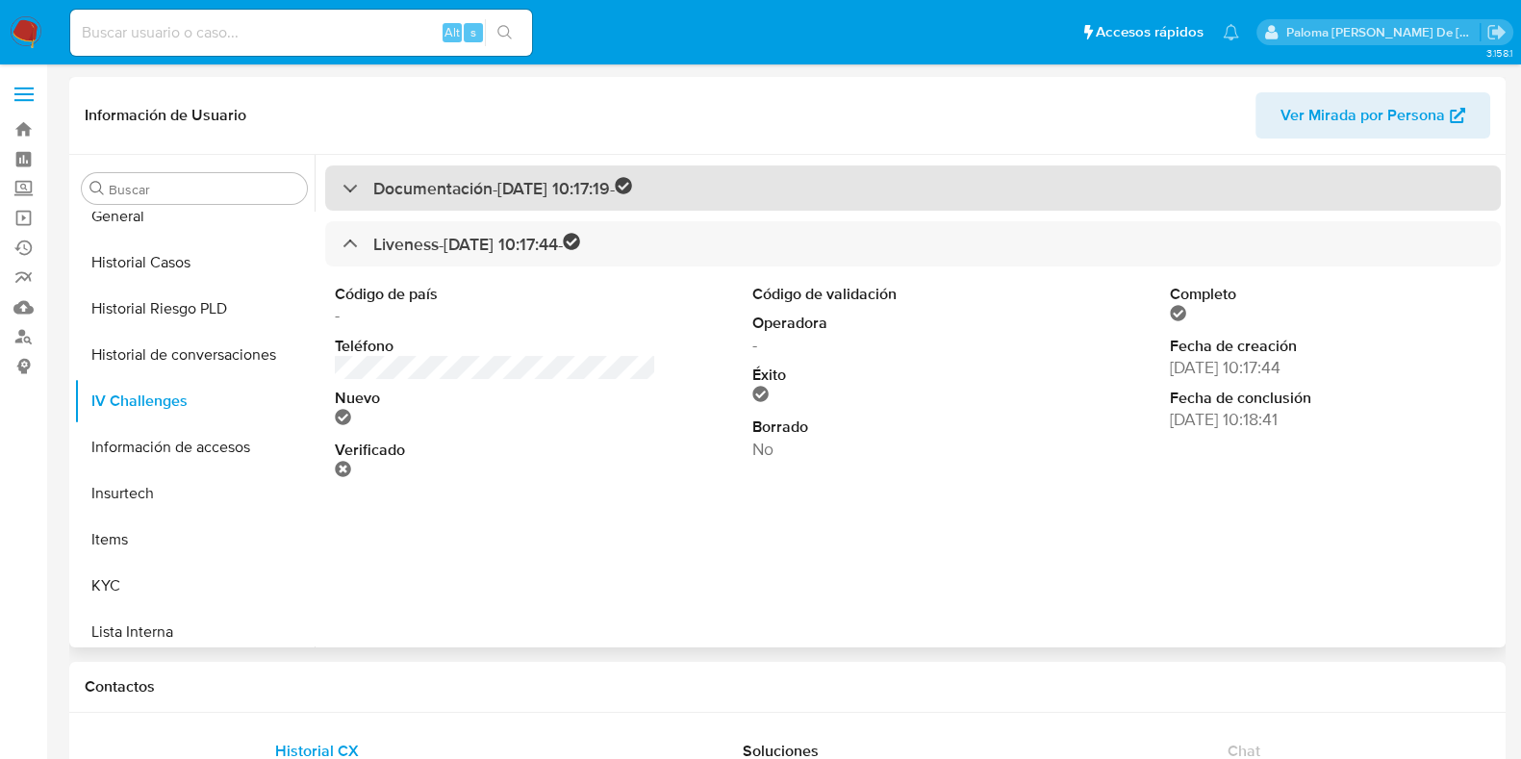
click at [426, 192] on h3 "Documentación - 12/09/2025 10:17:19 -" at bounding box center [502, 188] width 259 height 22
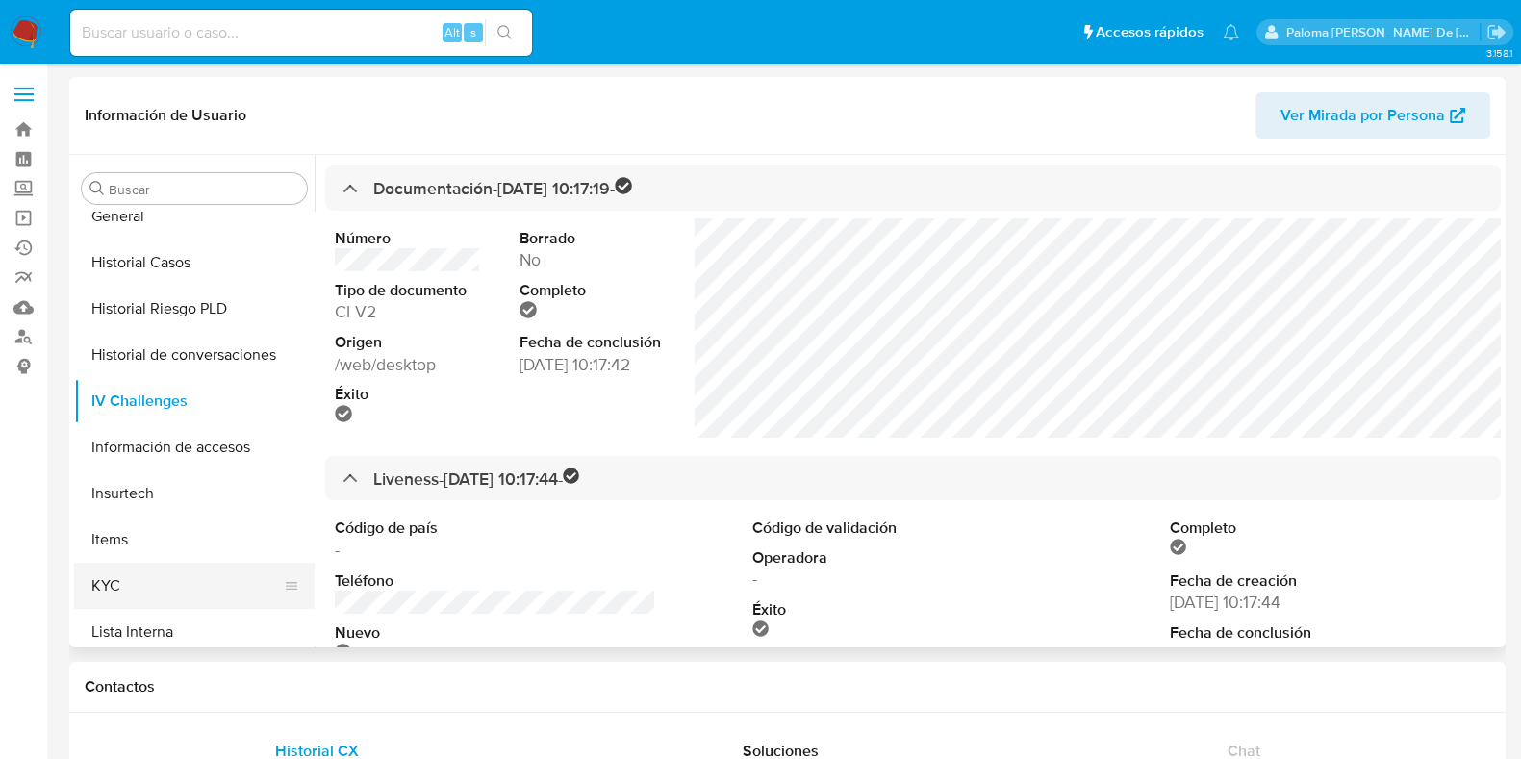
drag, startPoint x: 139, startPoint y: 584, endPoint x: 164, endPoint y: 569, distance: 29.4
click at [139, 583] on button "KYC" at bounding box center [186, 586] width 225 height 46
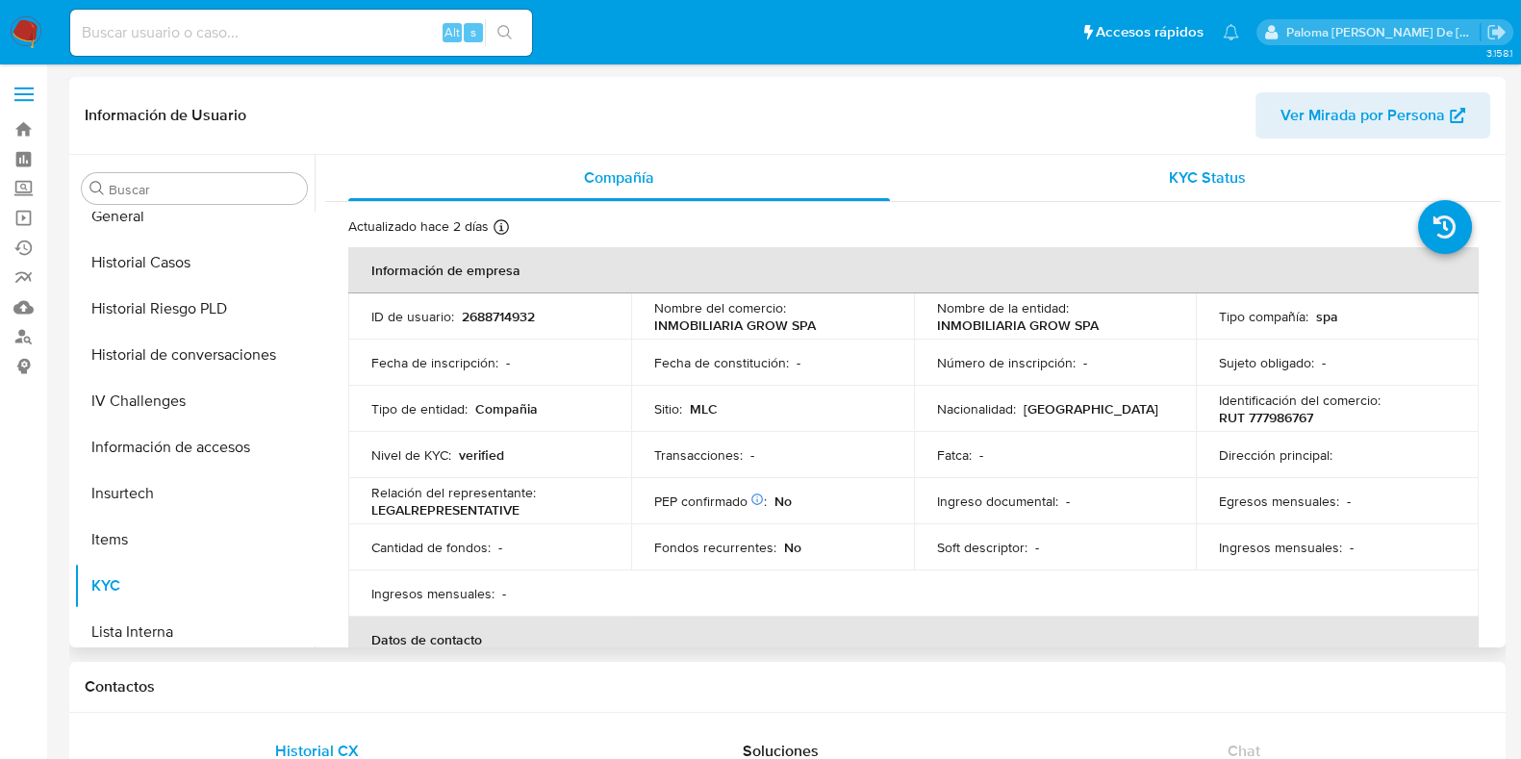
click at [1195, 185] on span "KYC Status" at bounding box center [1207, 177] width 77 height 22
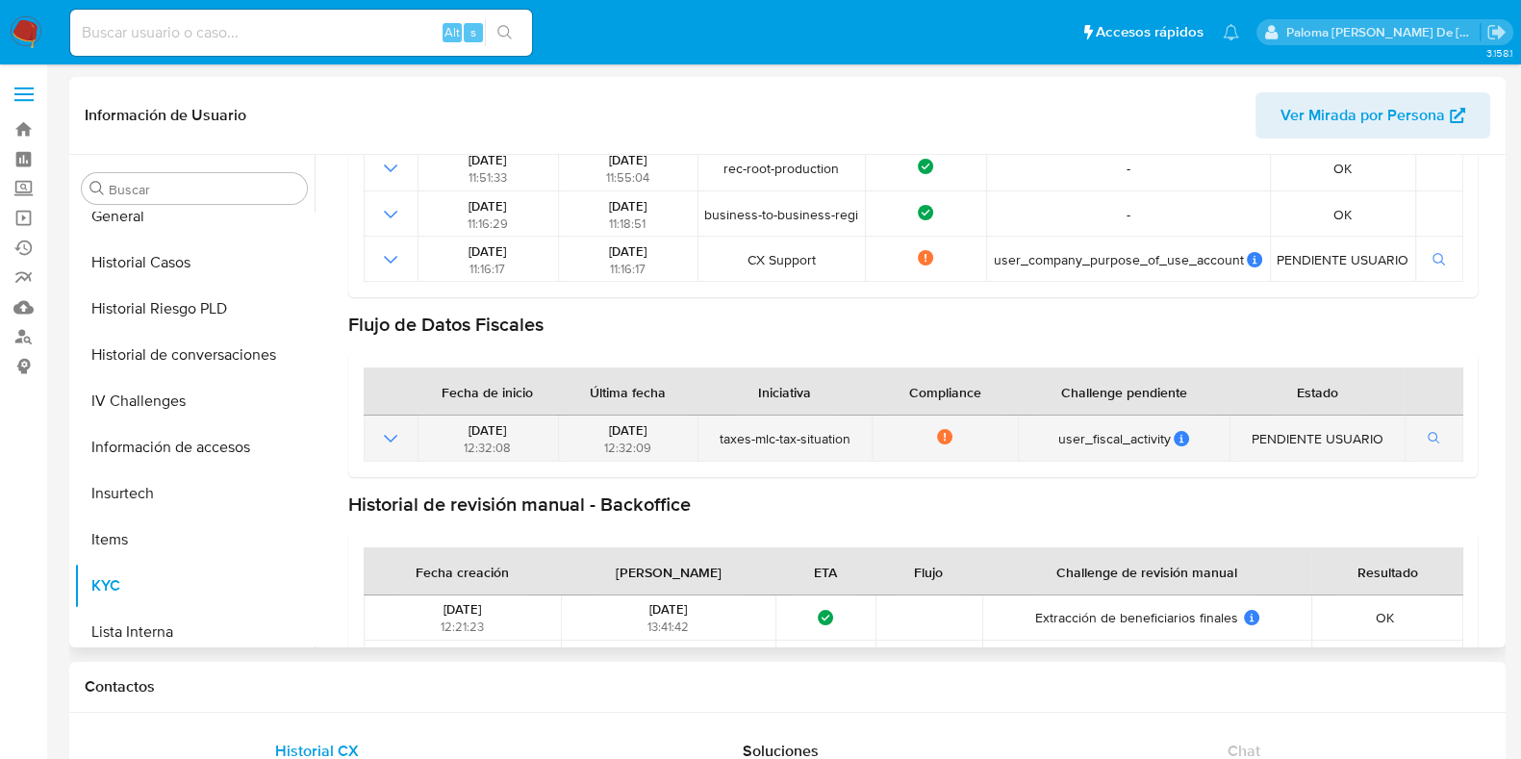
scroll to position [240, 0]
